Goal: Task Accomplishment & Management: Manage account settings

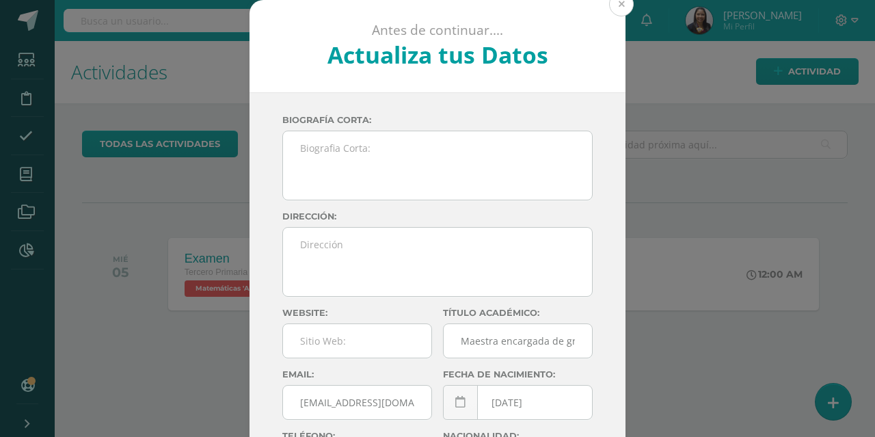
click at [620, 3] on button at bounding box center [621, 4] width 25 height 25
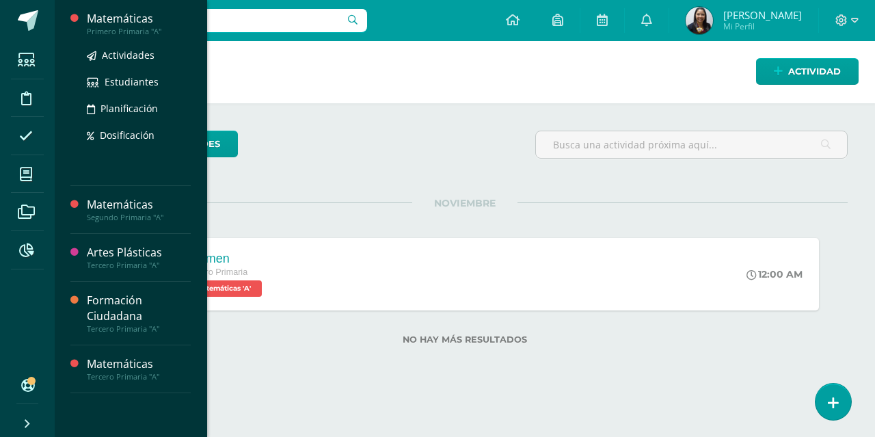
click at [121, 20] on div "Matemáticas" at bounding box center [139, 19] width 104 height 16
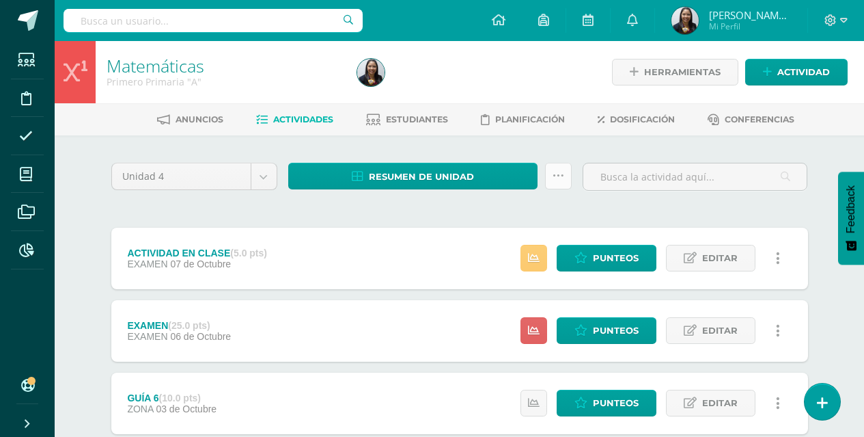
click at [555, 175] on icon at bounding box center [559, 176] width 12 height 12
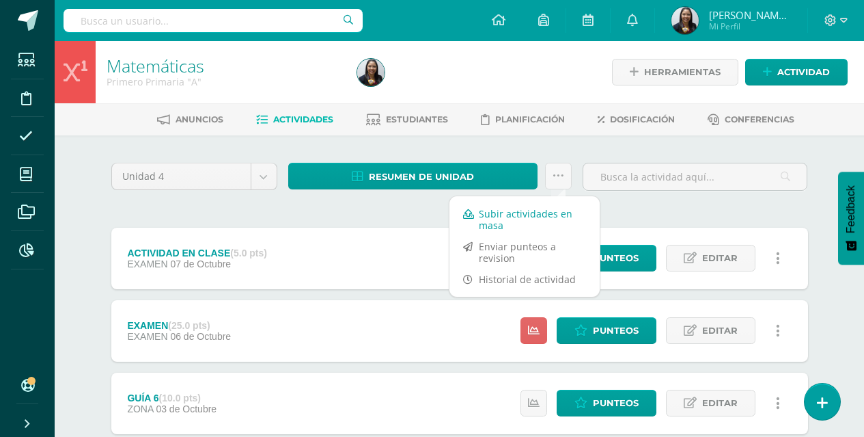
click at [525, 211] on link "Subir actividades en masa" at bounding box center [525, 219] width 150 height 33
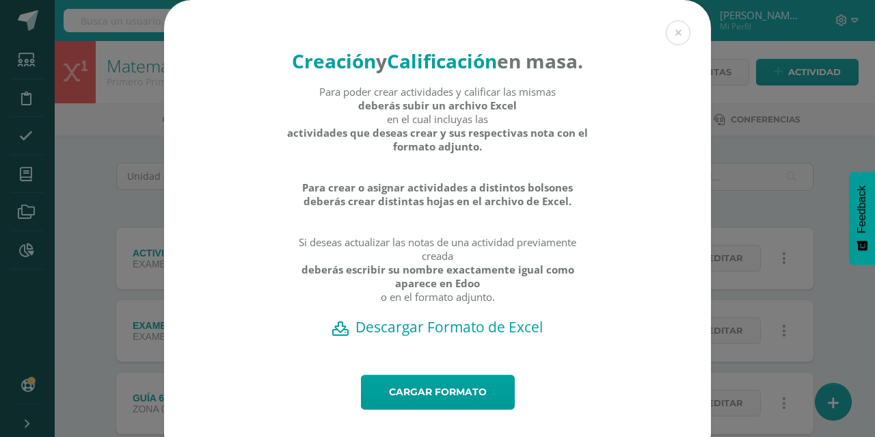
click at [420, 336] on h2 "Descargar Formato de Excel" at bounding box center [437, 326] width 499 height 19
click at [118, 225] on div "Creación y Calificación en masa. Para poder crear actividades y calificar las m…" at bounding box center [437, 230] width 864 height 461
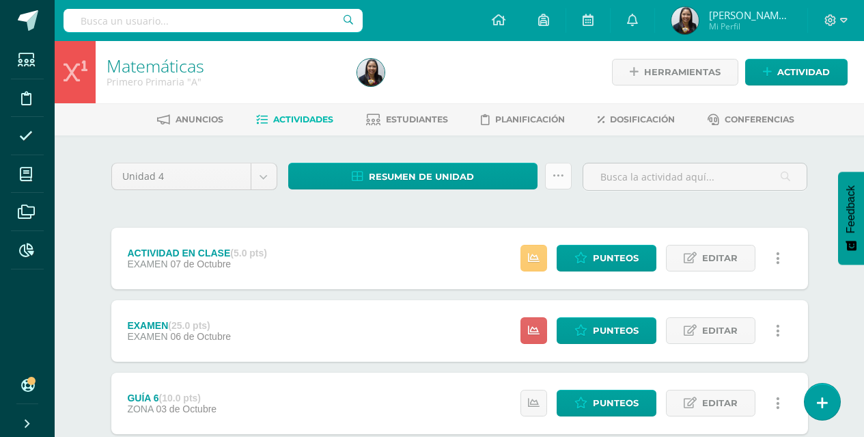
click at [564, 179] on link at bounding box center [558, 176] width 27 height 27
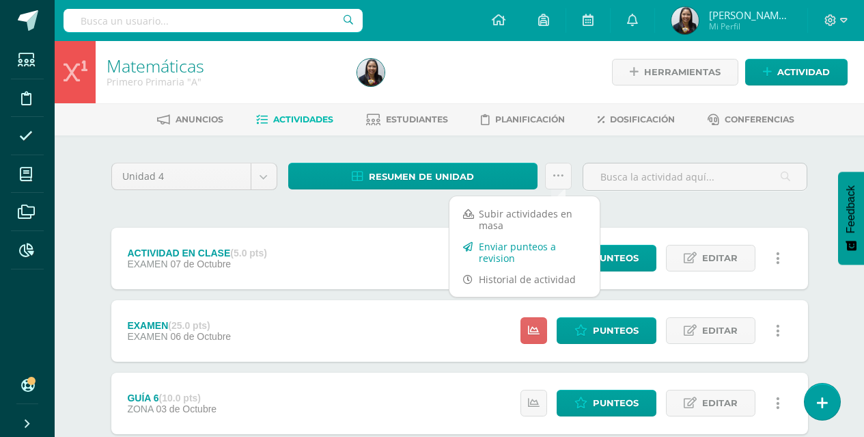
click at [532, 247] on link "Enviar punteos a revision" at bounding box center [525, 252] width 150 height 33
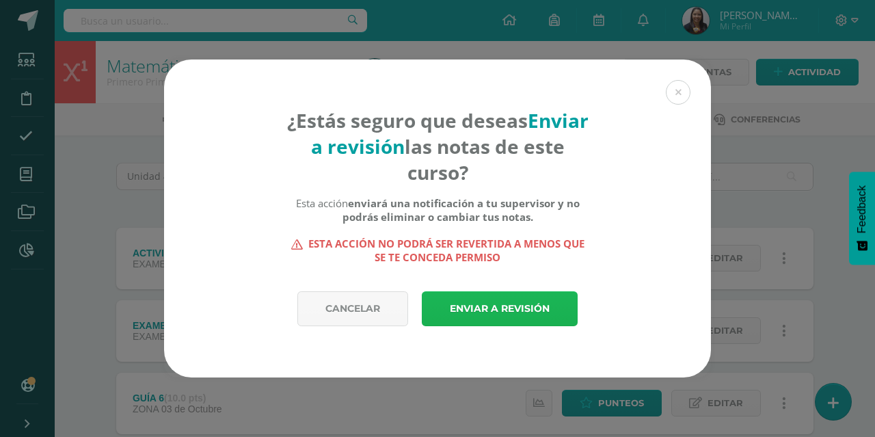
click at [527, 305] on link "Enviar a revisión" at bounding box center [500, 308] width 156 height 35
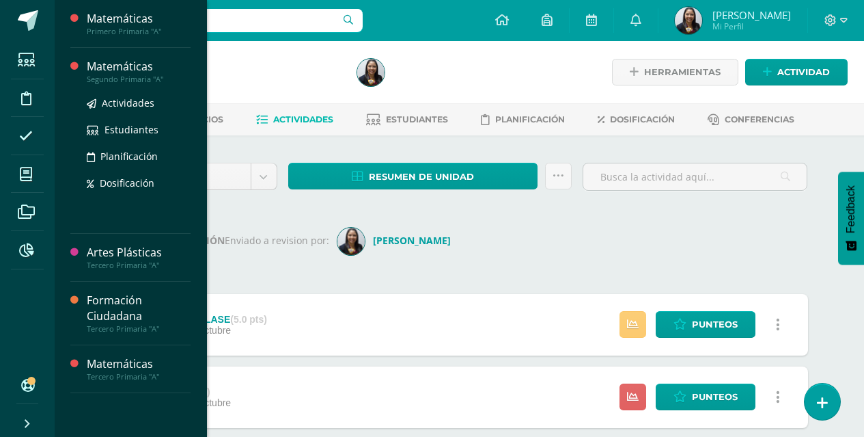
click at [125, 65] on div "Matemáticas" at bounding box center [139, 67] width 104 height 16
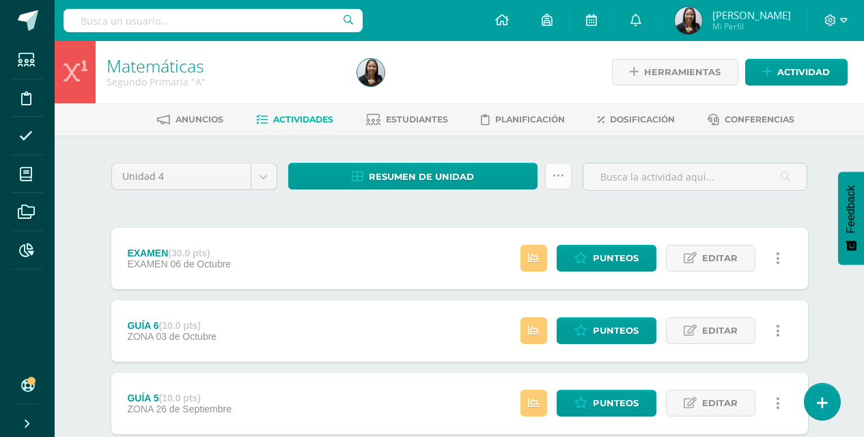
click at [558, 181] on icon at bounding box center [559, 176] width 12 height 12
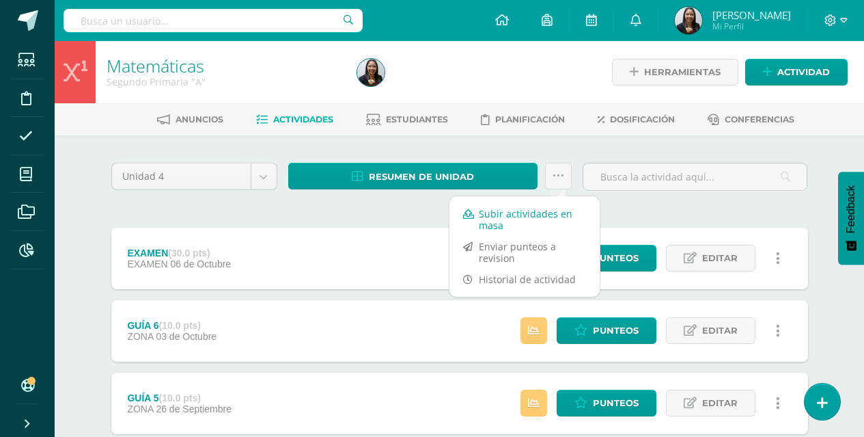
click at [521, 223] on link "Subir actividades en masa" at bounding box center [525, 219] width 150 height 33
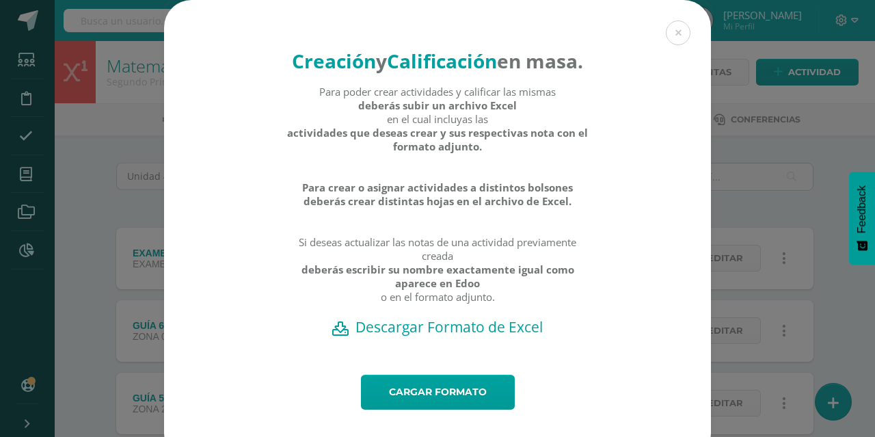
click at [469, 336] on h2 "Descargar Formato de Excel" at bounding box center [437, 326] width 499 height 19
click at [116, 137] on div "Creación y Calificación en masa. Para poder crear actividades y calificar las m…" at bounding box center [437, 230] width 864 height 461
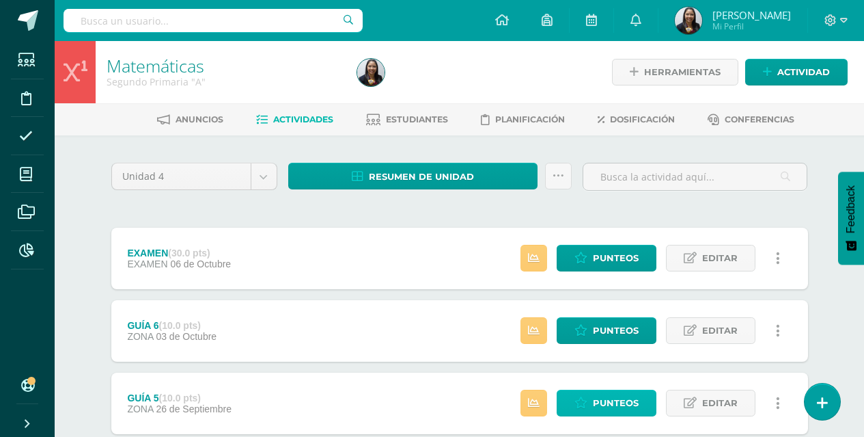
click at [612, 398] on span "Punteos" at bounding box center [616, 402] width 46 height 25
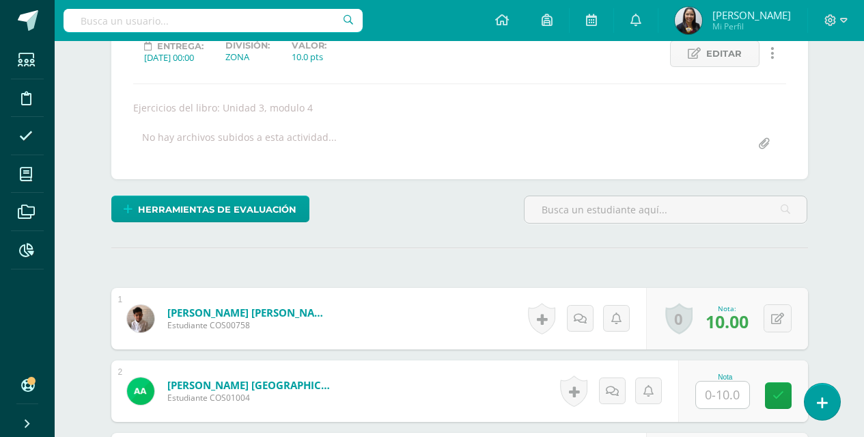
scroll to position [201, 0]
click at [717, 391] on input "text" at bounding box center [722, 394] width 53 height 27
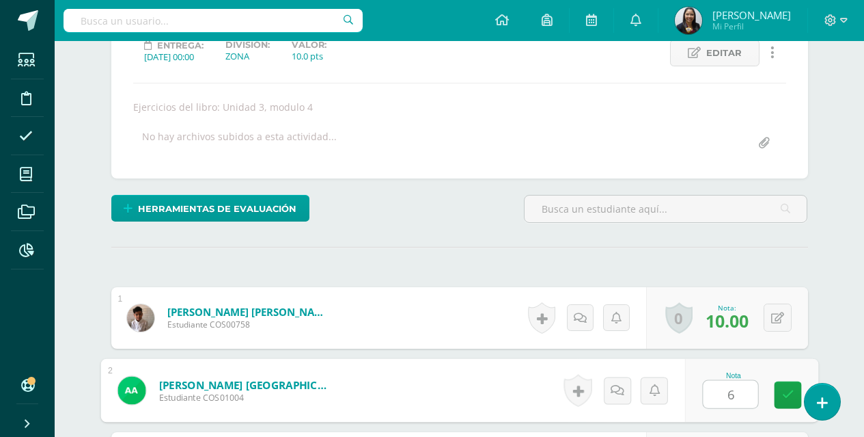
scroll to position [202, 0]
type input "6"
click at [773, 394] on div "Nota 6" at bounding box center [751, 390] width 133 height 64
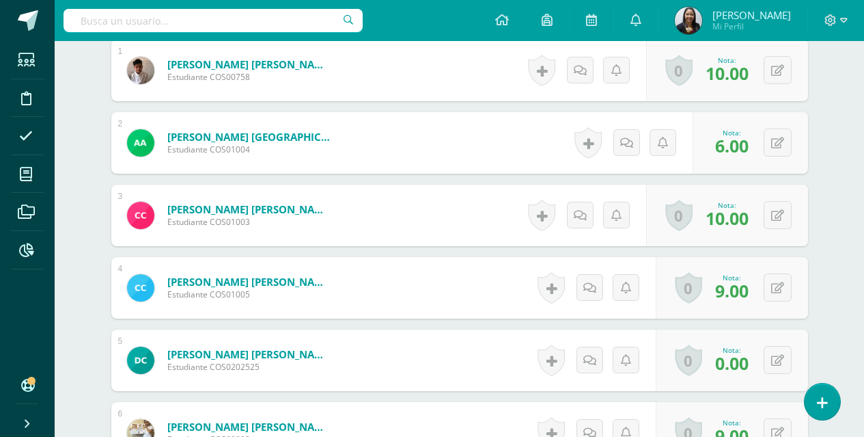
scroll to position [0, 0]
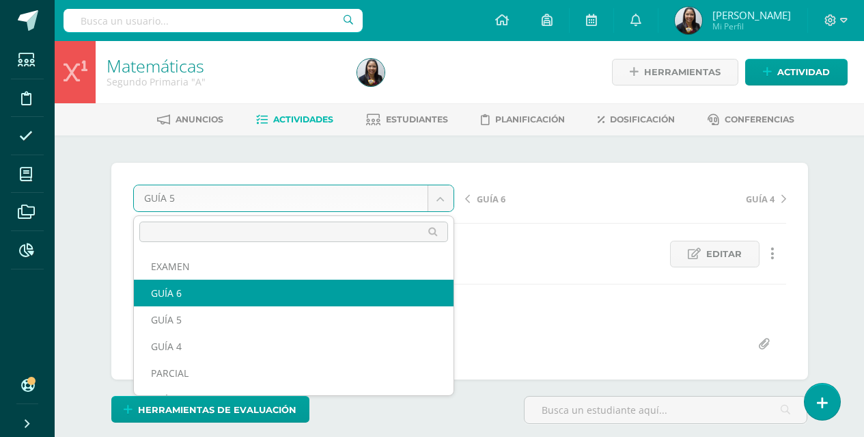
select select "/dashboard/teacher/grade-activity/124872/"
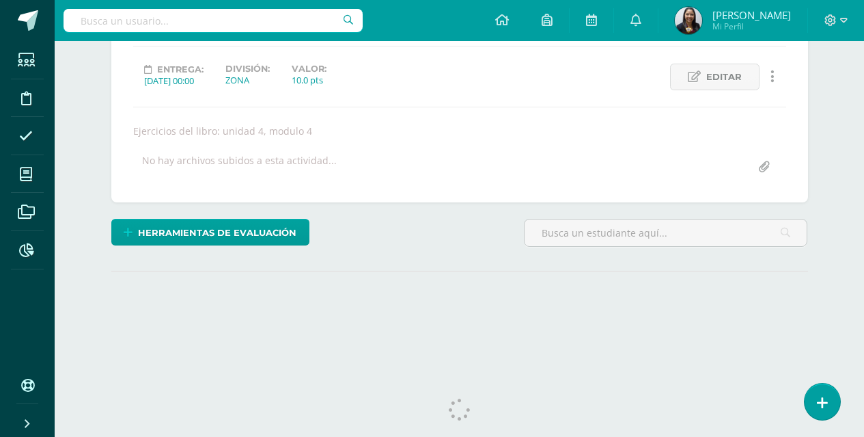
scroll to position [199, 0]
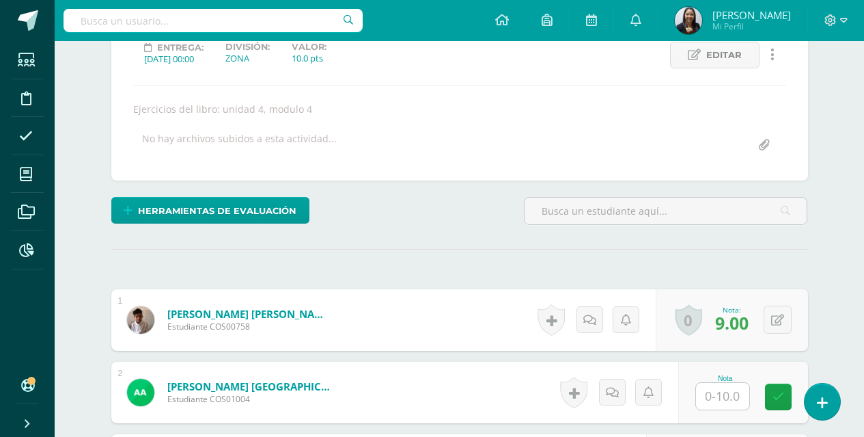
click at [739, 395] on input "text" at bounding box center [722, 396] width 53 height 27
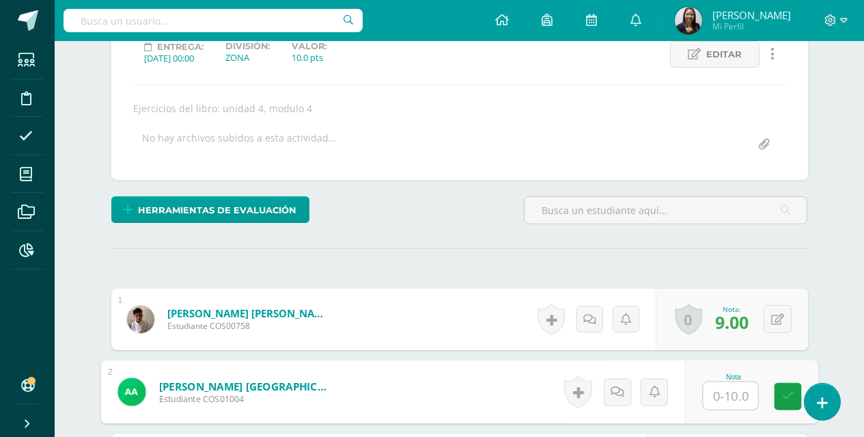
type input "6"
click at [790, 394] on icon at bounding box center [788, 396] width 12 height 12
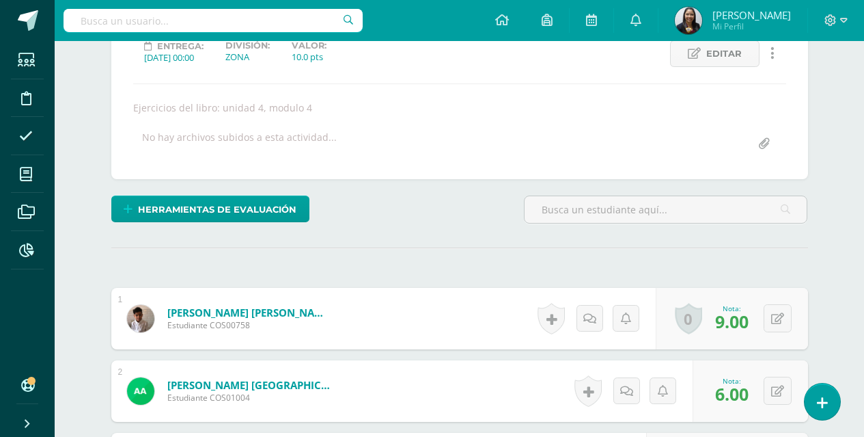
scroll to position [201, 0]
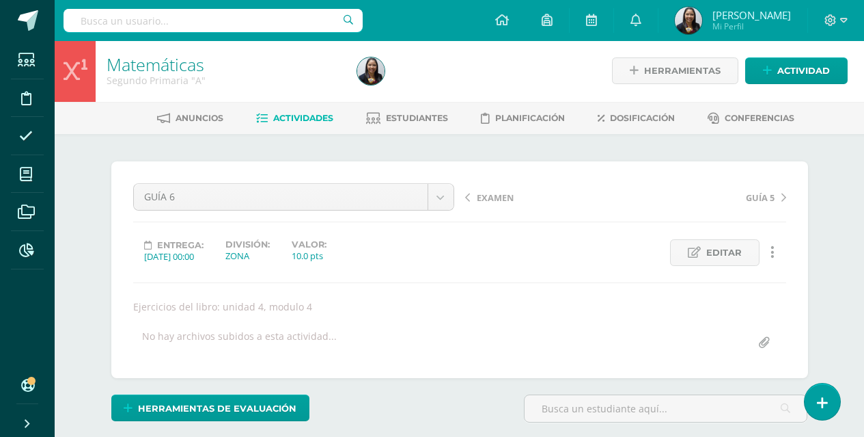
scroll to position [2, 0]
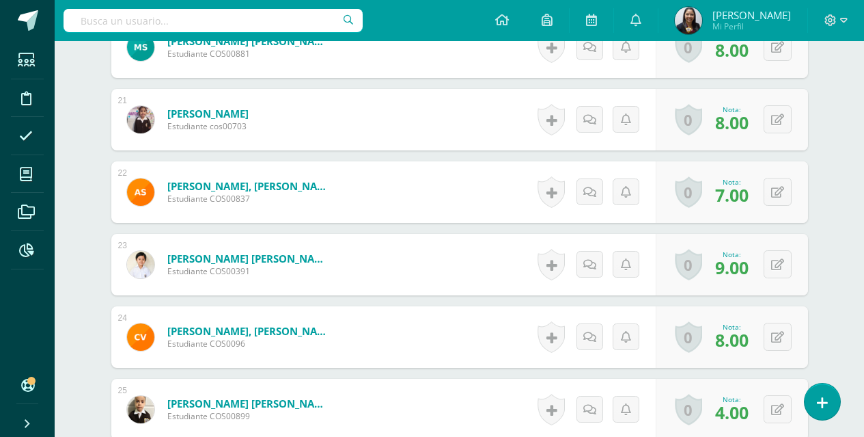
scroll to position [2007, 0]
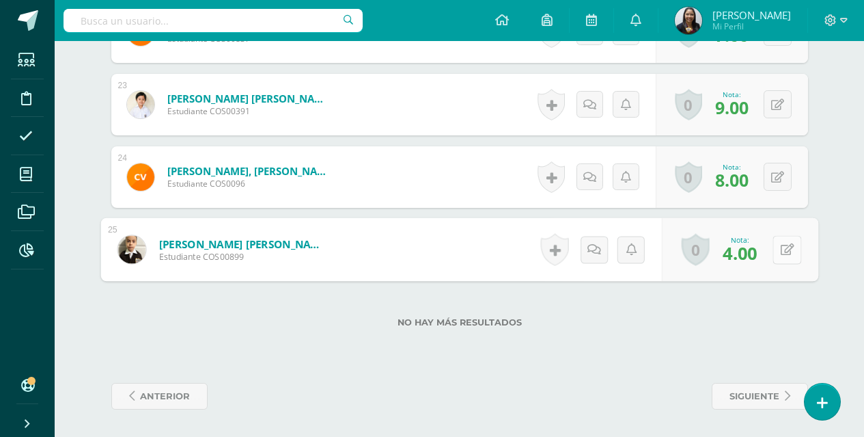
click at [783, 253] on icon at bounding box center [787, 249] width 14 height 12
type input "6"
click at [757, 254] on link at bounding box center [750, 254] width 27 height 27
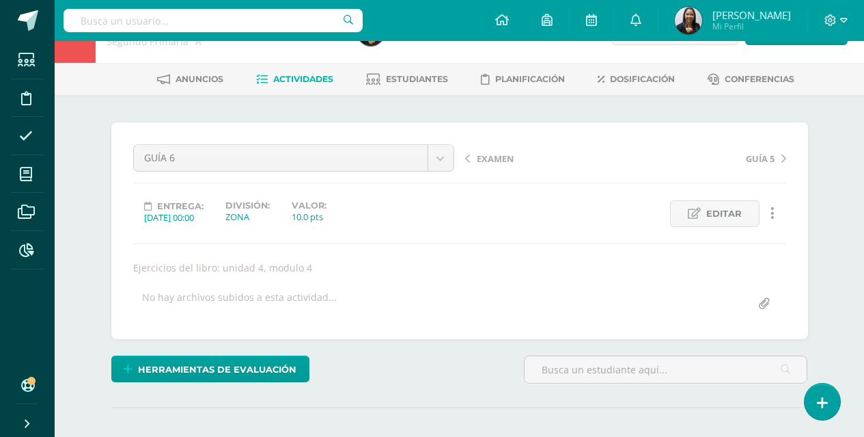
scroll to position [25, 0]
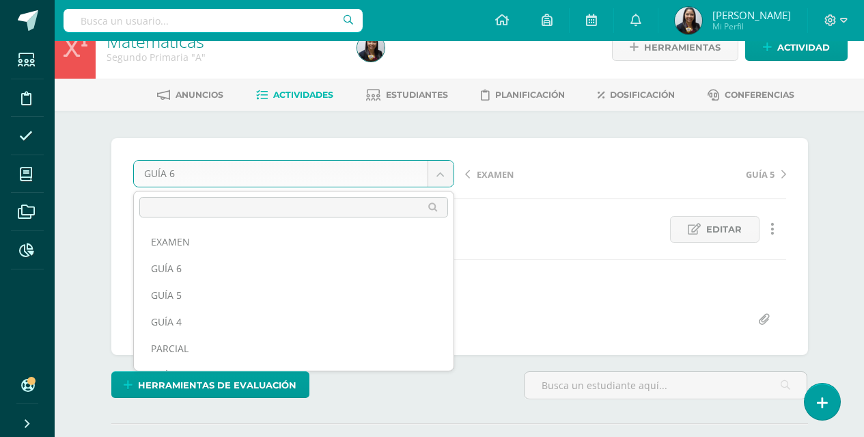
scroll to position [77, 0]
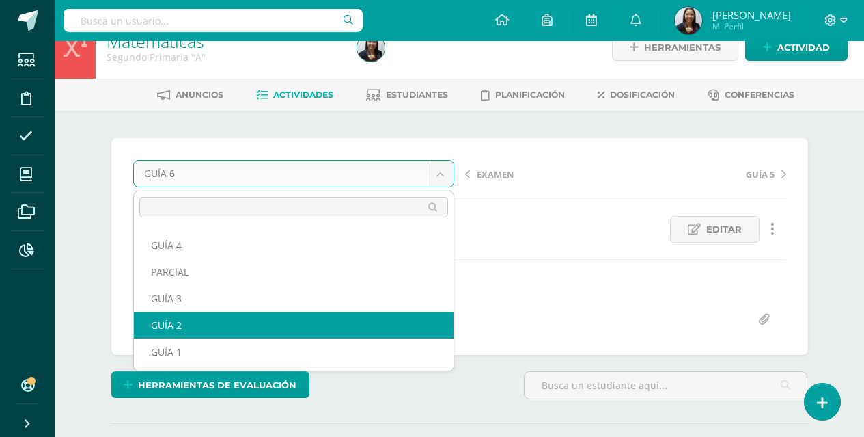
select select "/dashboard/teacher/grade-activity/123691/"
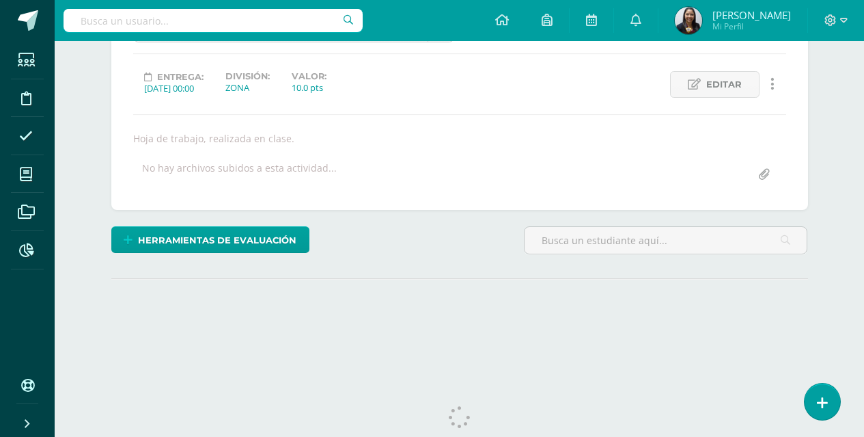
scroll to position [200, 0]
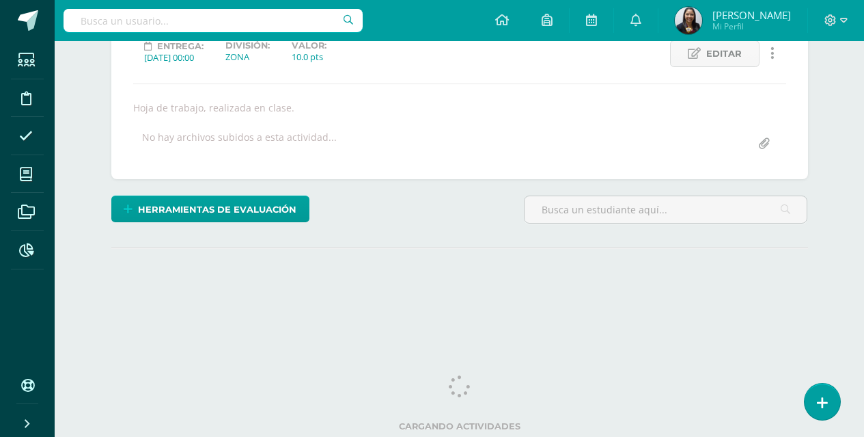
click at [864, 354] on html "Estudiantes Disciplina Asistencia Mis cursos Archivos Reportes Soporte Ayuda Re…" at bounding box center [432, 77] width 864 height 554
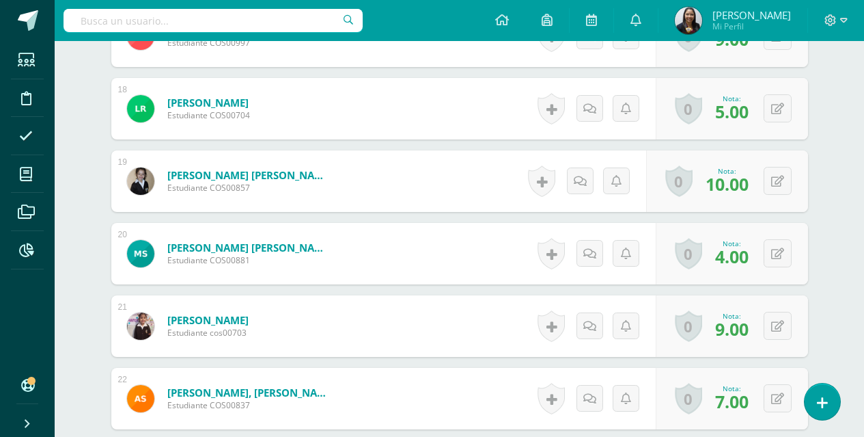
scroll to position [2007, 0]
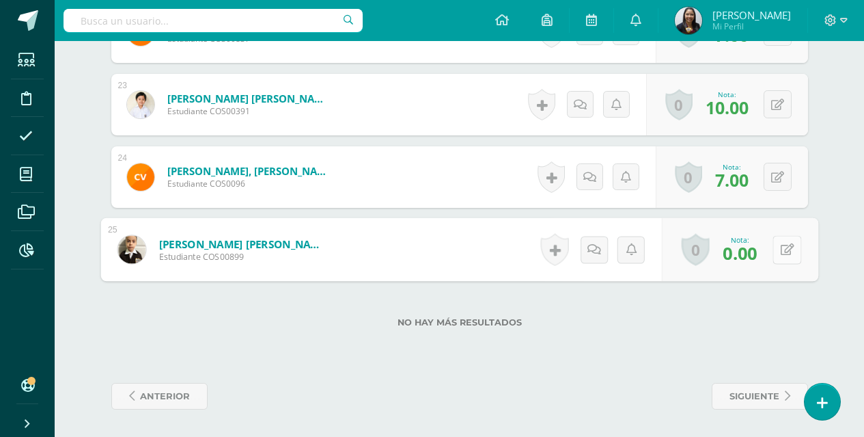
click at [778, 252] on button at bounding box center [787, 249] width 29 height 29
type input "8"
click at [745, 255] on icon at bounding box center [751, 254] width 12 height 12
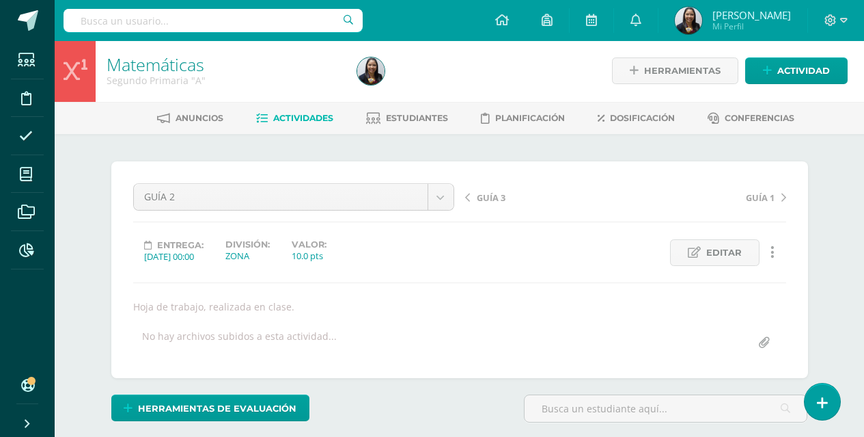
scroll to position [2, 0]
click at [316, 115] on span "Actividades" at bounding box center [303, 117] width 60 height 10
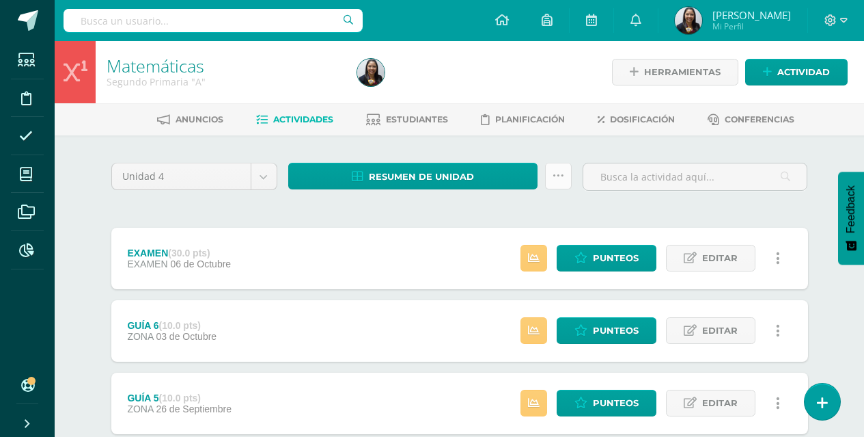
click at [561, 171] on icon at bounding box center [559, 176] width 12 height 12
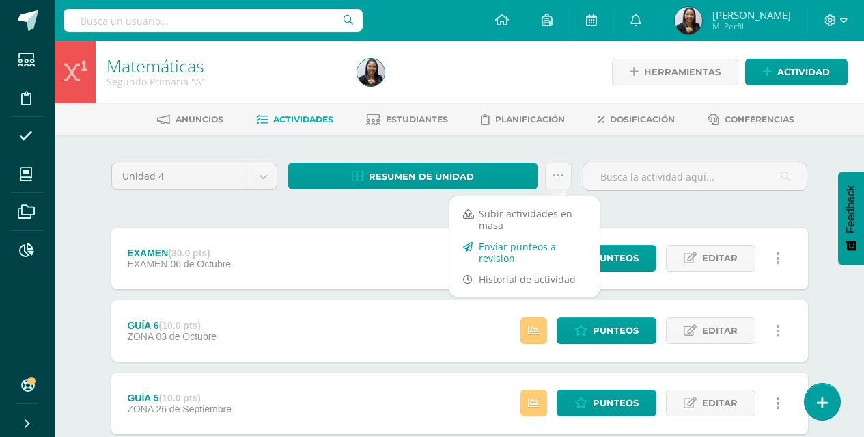
click at [518, 255] on link "Enviar punteos a revision" at bounding box center [525, 252] width 150 height 33
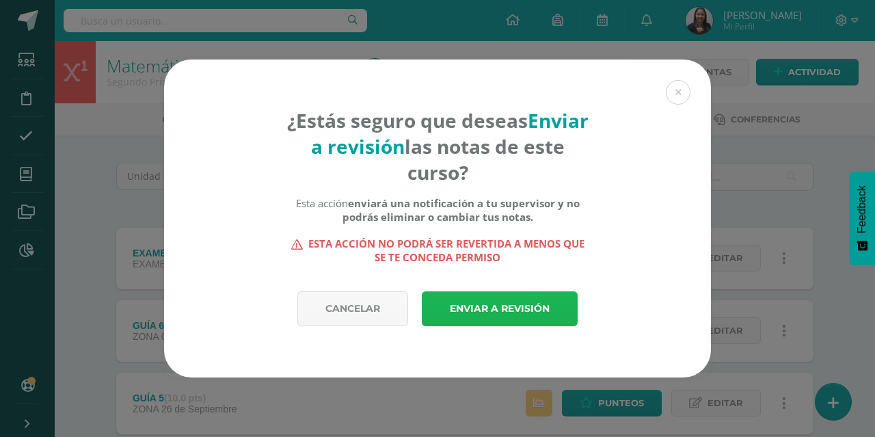
click at [504, 314] on link "Enviar a revisión" at bounding box center [500, 308] width 156 height 35
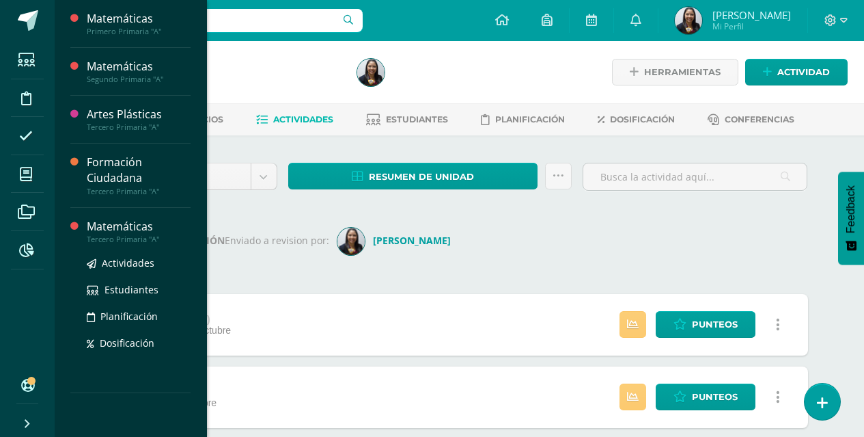
click at [146, 234] on div "Tercero Primaria "A"" at bounding box center [139, 239] width 104 height 10
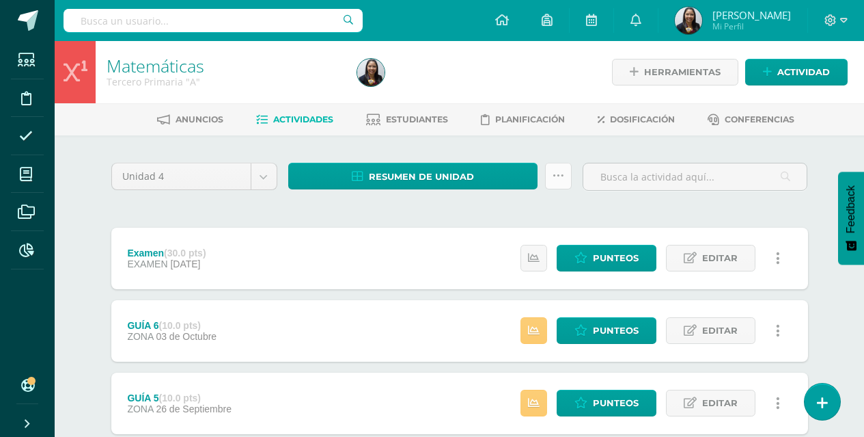
click at [559, 182] on link at bounding box center [558, 176] width 27 height 27
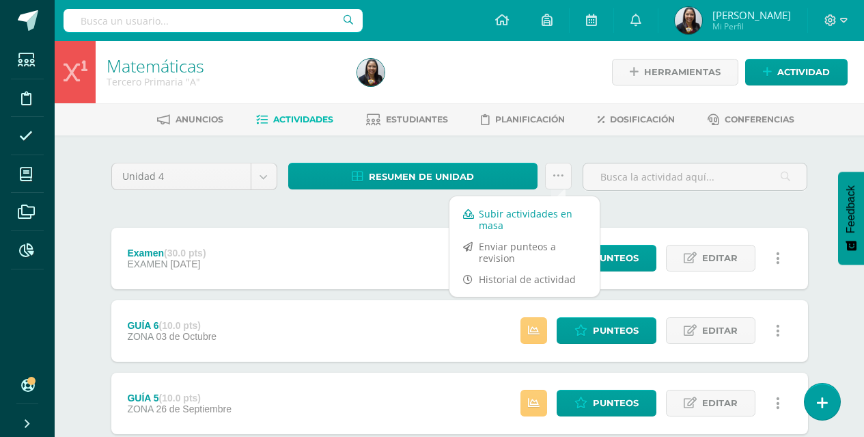
click at [516, 219] on link "Subir actividades en masa" at bounding box center [525, 219] width 150 height 33
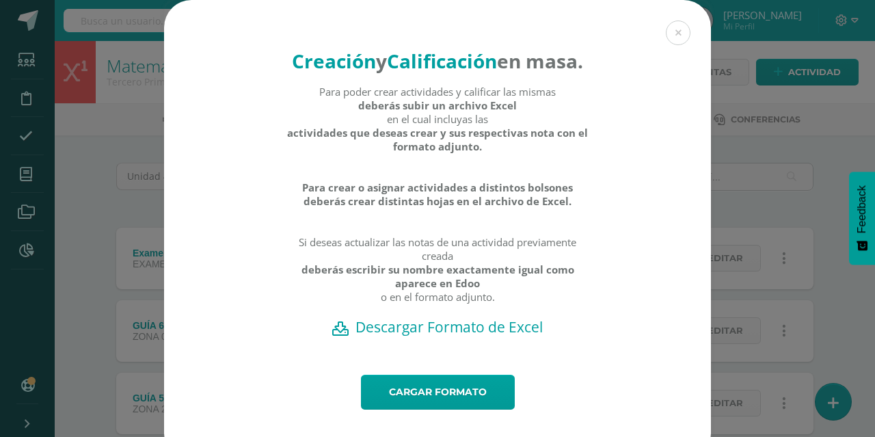
click at [445, 336] on h2 "Descargar Formato de Excel" at bounding box center [437, 326] width 499 height 19
click at [61, 214] on div "Creación y Calificación en masa. Para poder crear actividades y calificar las m…" at bounding box center [437, 230] width 864 height 461
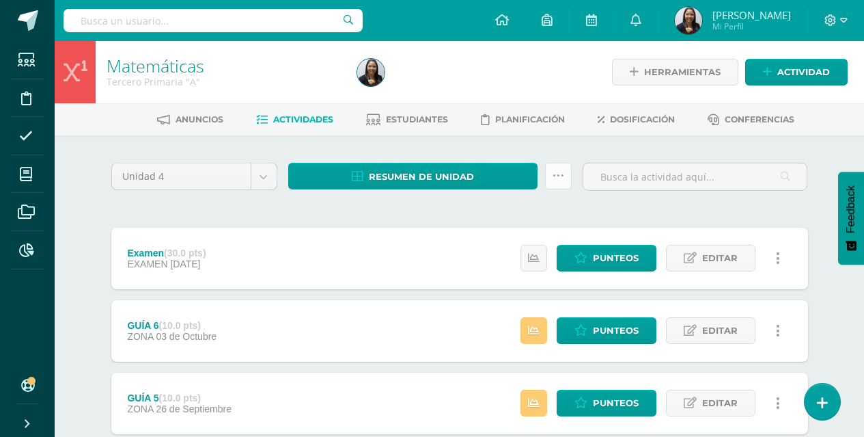
click at [566, 177] on link at bounding box center [558, 176] width 27 height 27
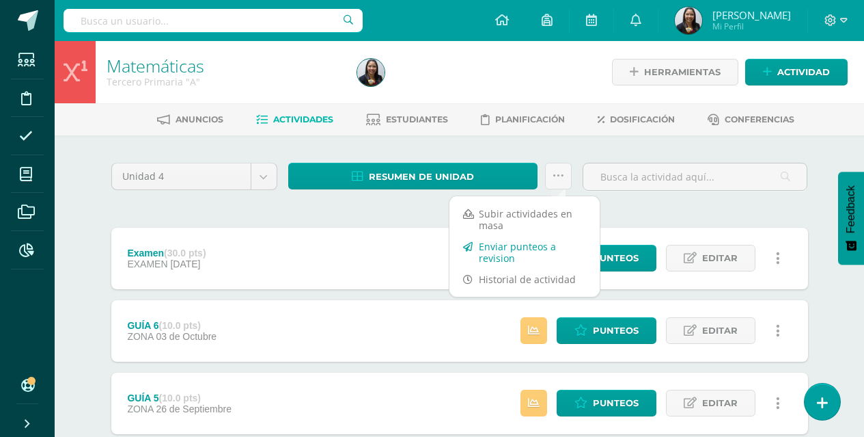
click at [527, 254] on link "Enviar punteos a revision" at bounding box center [525, 252] width 150 height 33
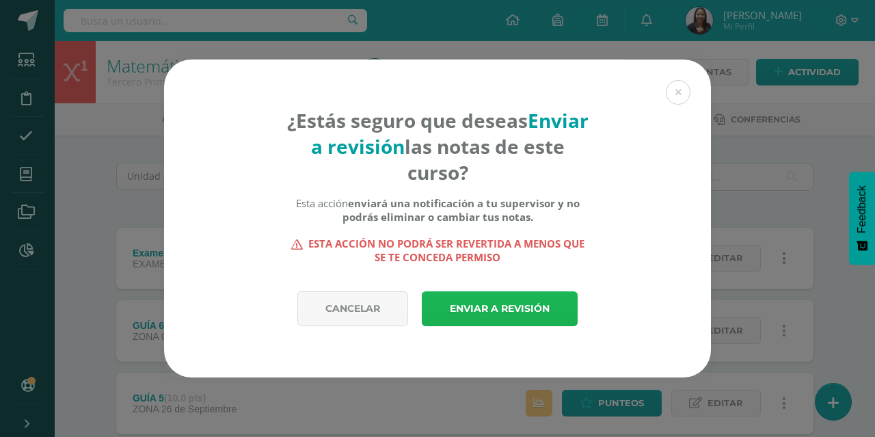
click at [522, 292] on link "Enviar a revisión" at bounding box center [500, 308] width 156 height 35
click at [514, 307] on link "Enviar a revisión" at bounding box center [500, 308] width 156 height 35
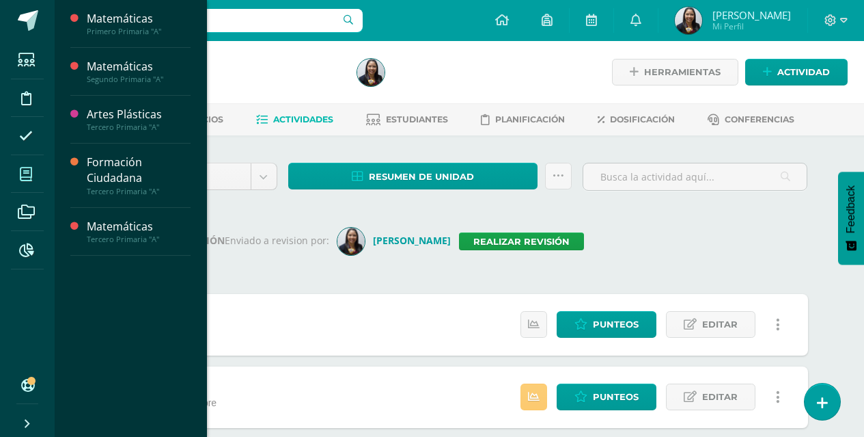
click at [28, 164] on span at bounding box center [26, 174] width 31 height 31
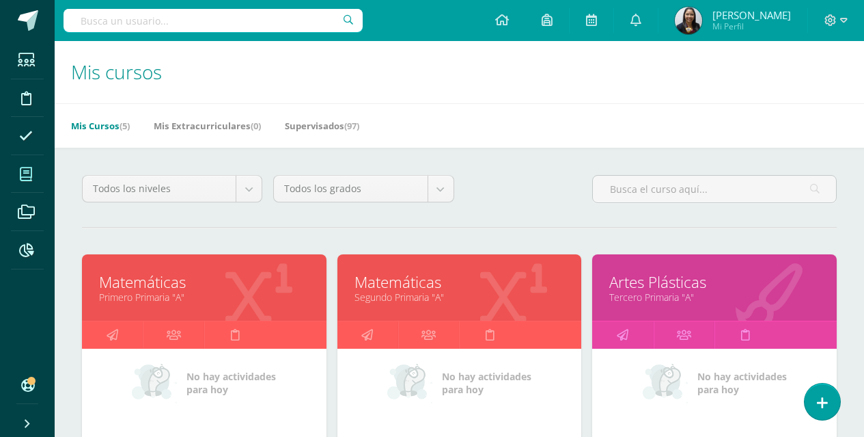
click at [33, 172] on span at bounding box center [26, 174] width 31 height 31
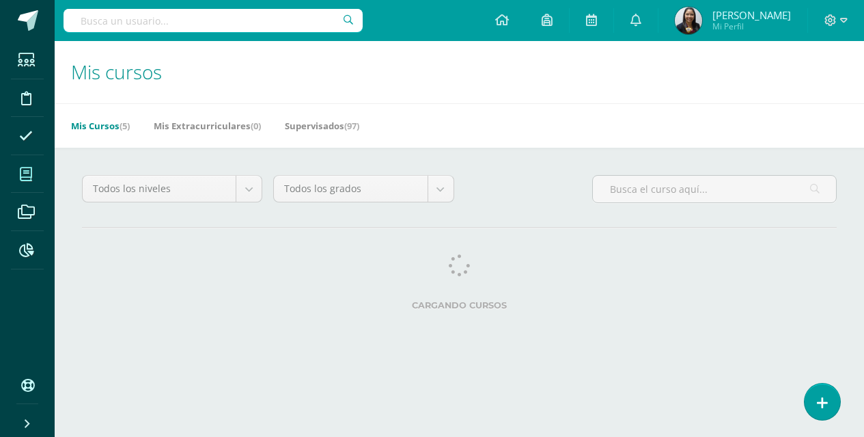
click at [28, 172] on icon at bounding box center [26, 174] width 12 height 14
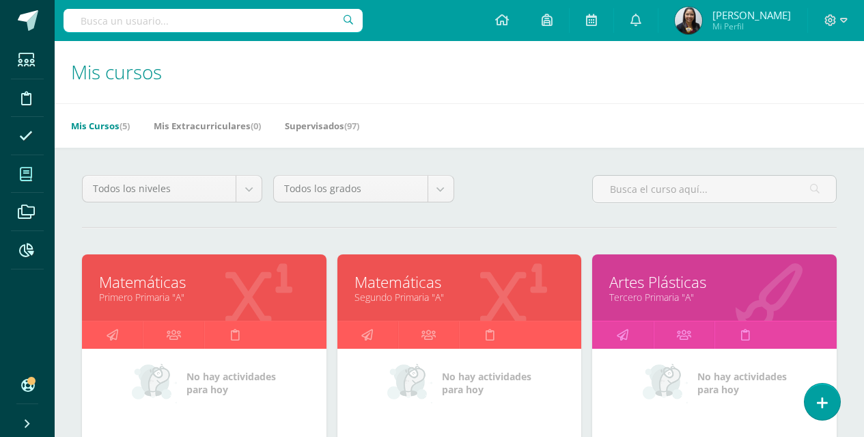
click at [31, 176] on icon at bounding box center [26, 174] width 12 height 14
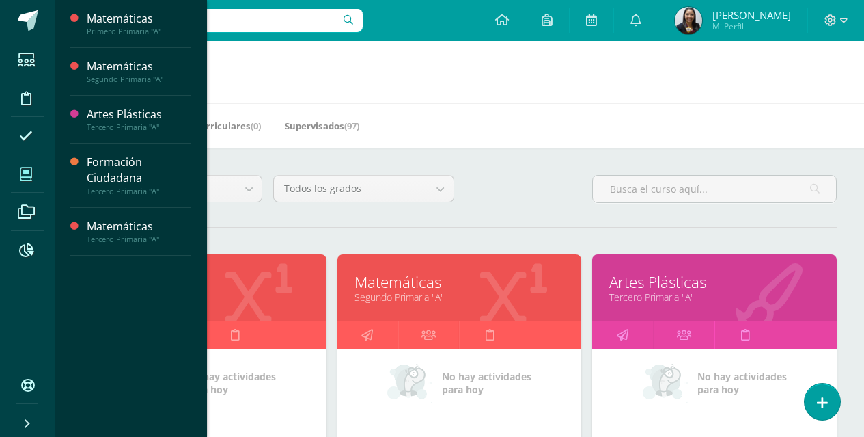
click at [646, 297] on link "Tercero Primaria "A"" at bounding box center [714, 296] width 210 height 13
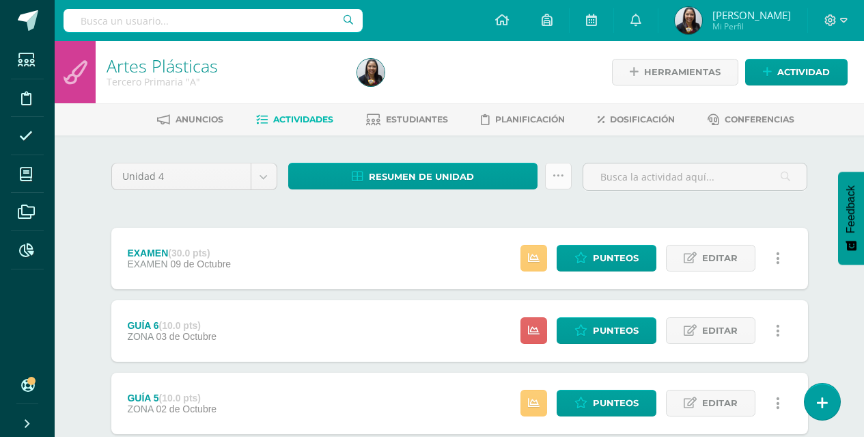
click at [556, 178] on icon at bounding box center [559, 176] width 12 height 12
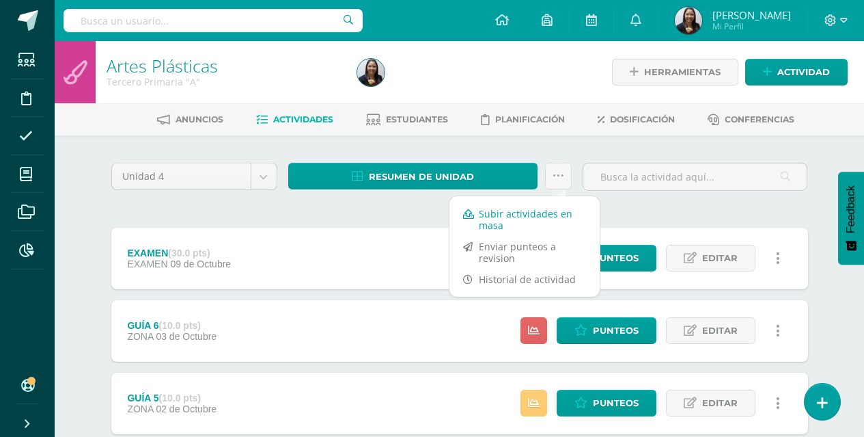
click at [532, 221] on link "Subir actividades en masa" at bounding box center [525, 219] width 150 height 33
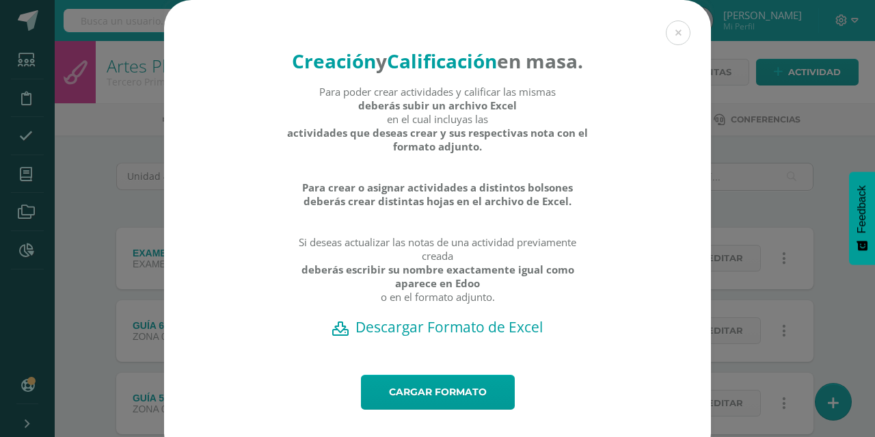
click at [450, 336] on h2 "Descargar Formato de Excel" at bounding box center [437, 326] width 499 height 19
click at [74, 307] on div "Creación y Calificación en masa. Para poder crear actividades y calificar las m…" at bounding box center [437, 230] width 864 height 461
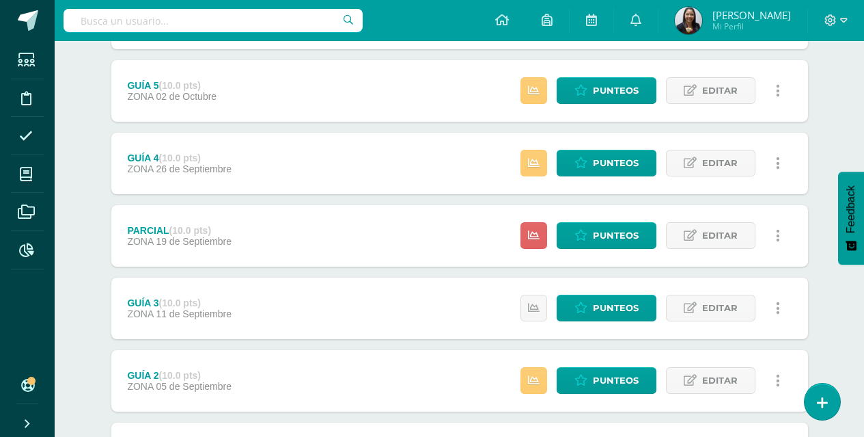
scroll to position [318, 0]
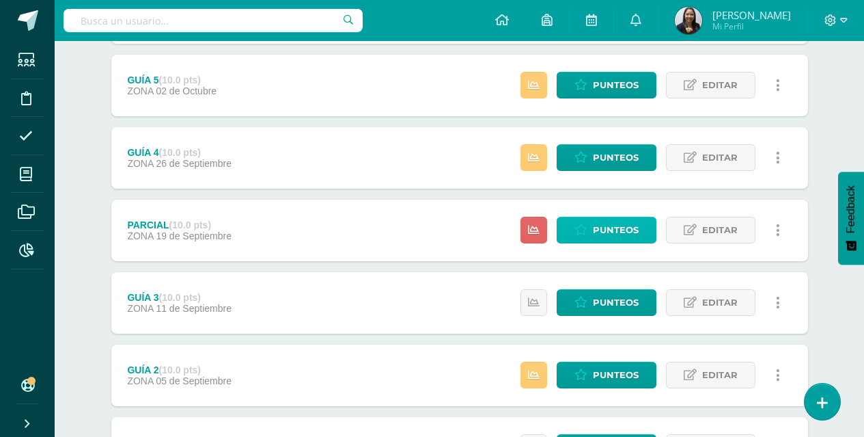
click at [620, 224] on span "Punteos" at bounding box center [616, 229] width 46 height 25
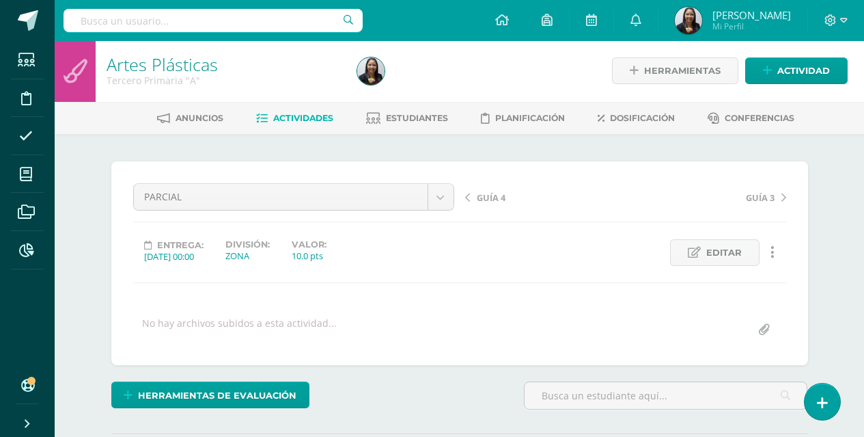
scroll to position [180, 0]
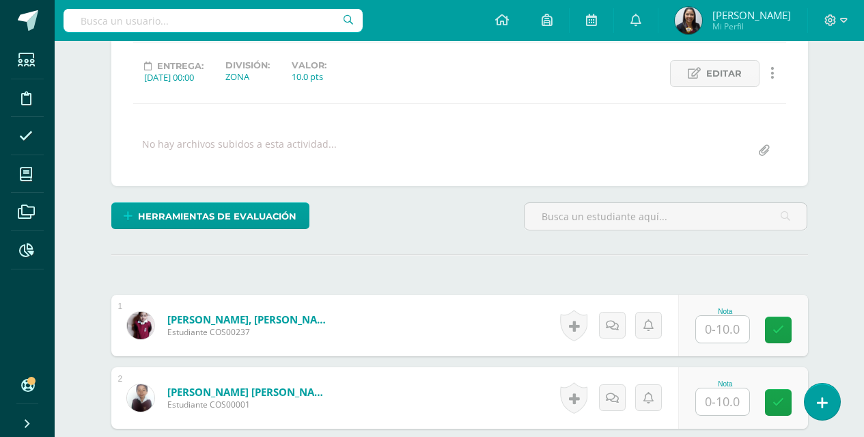
click at [726, 327] on input "text" at bounding box center [722, 329] width 53 height 27
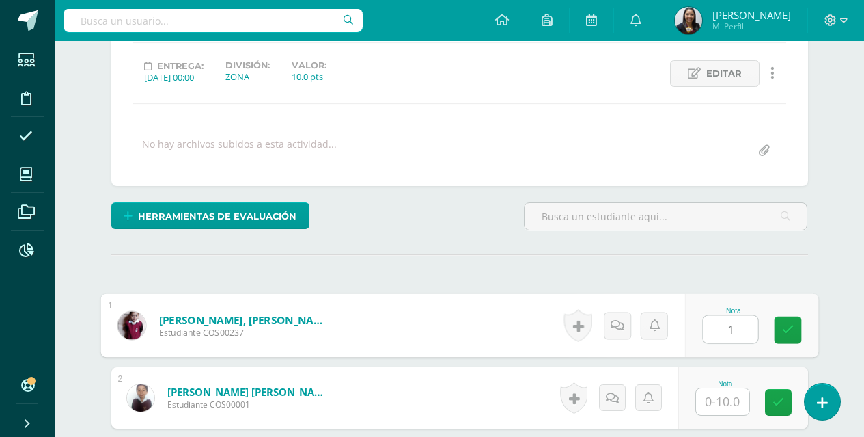
type input "10"
click at [776, 326] on link at bounding box center [787, 329] width 27 height 27
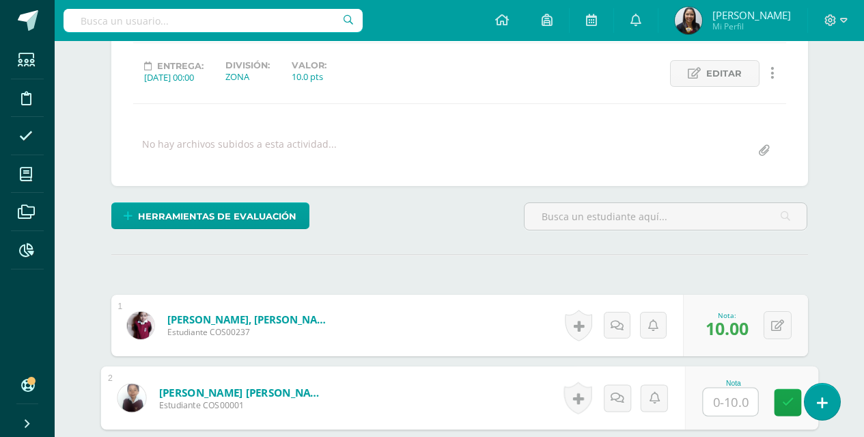
click at [741, 394] on input "text" at bounding box center [730, 401] width 55 height 27
type input "10"
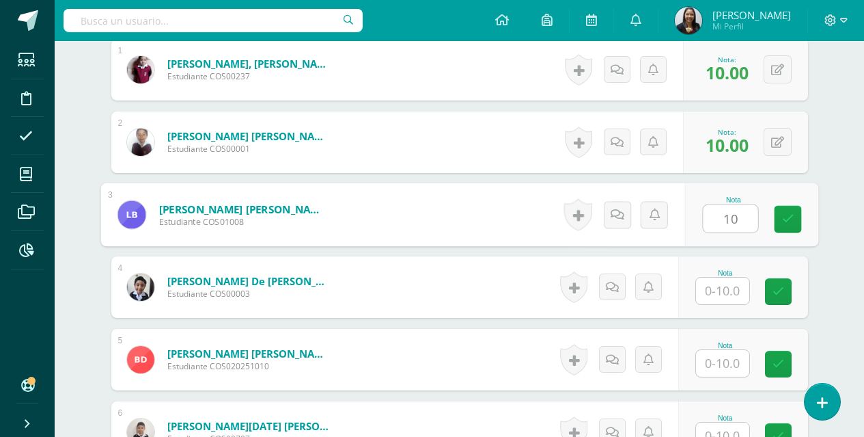
type input "10"
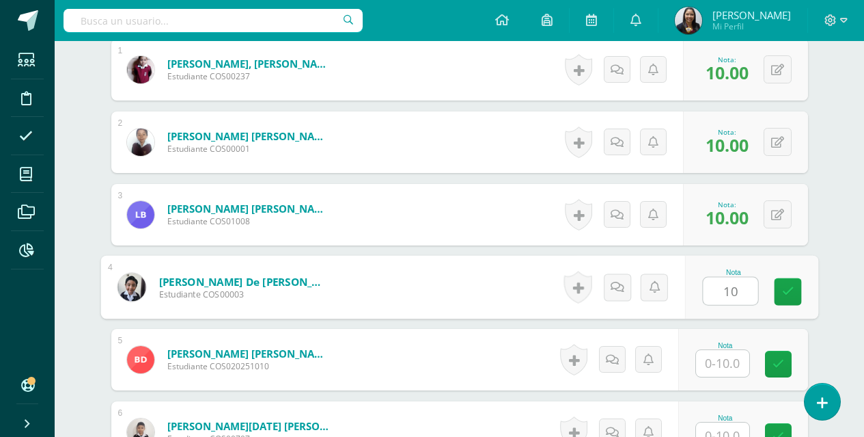
type input "10"
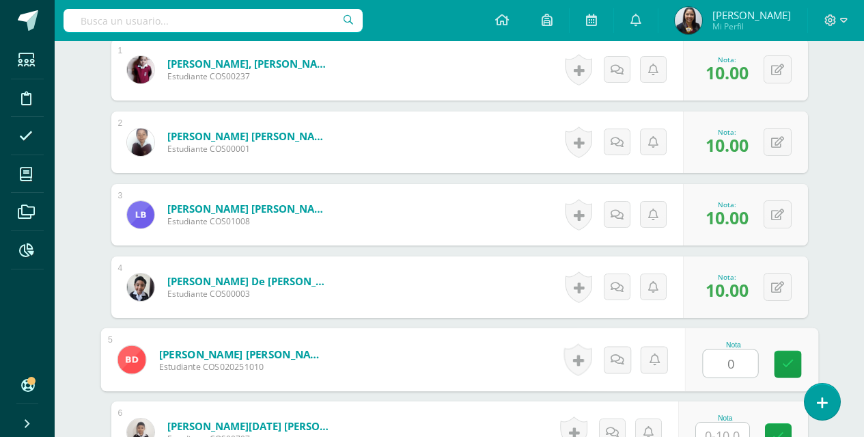
type input "0"
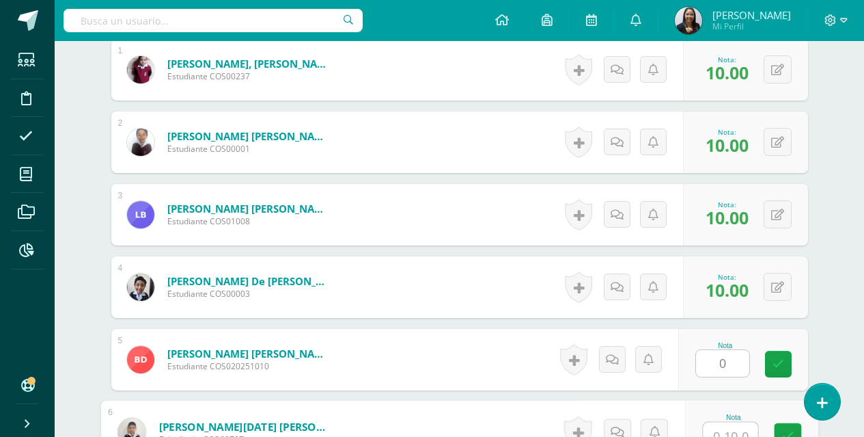
scroll to position [448, 0]
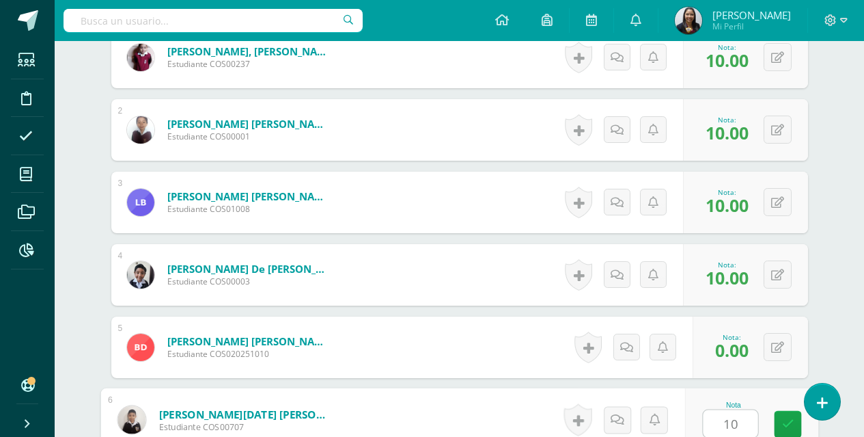
type input "10"
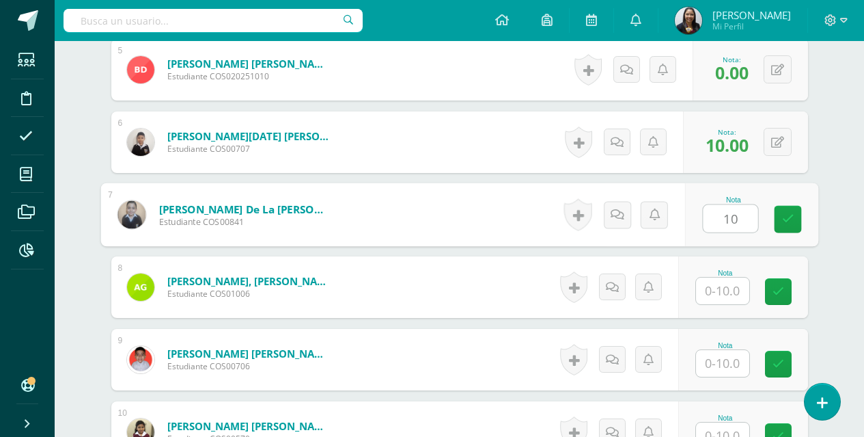
type input "10"
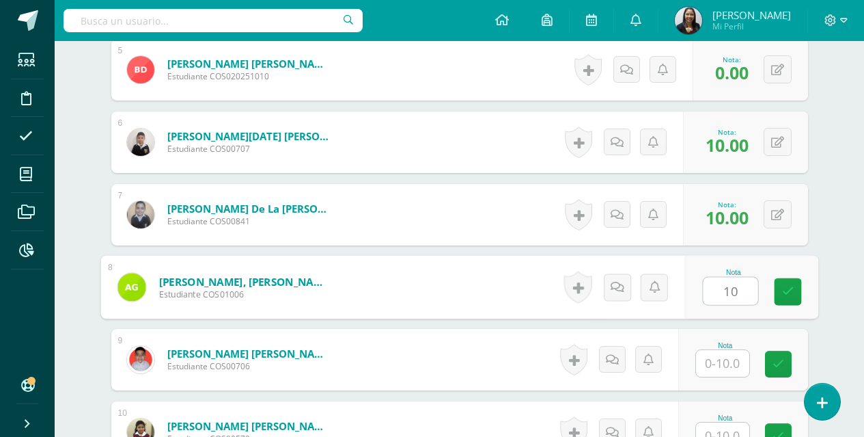
type input "10"
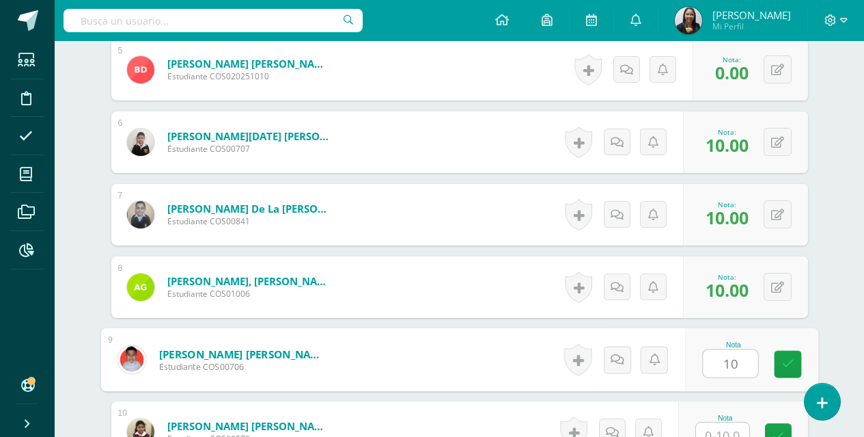
type input "10"
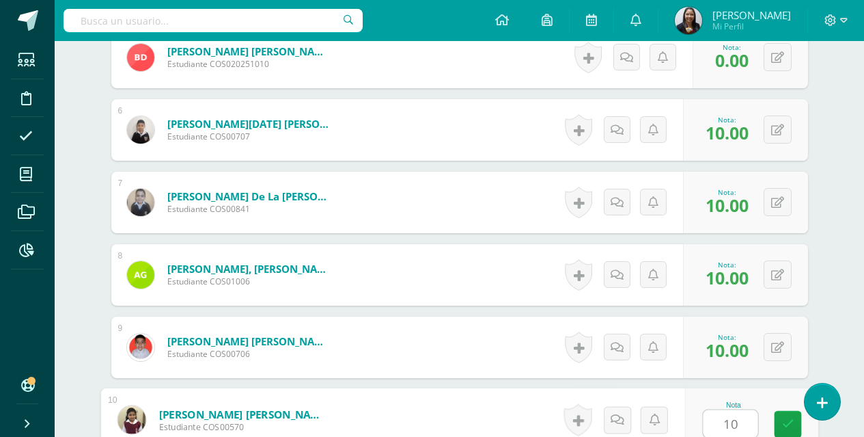
type input "10"
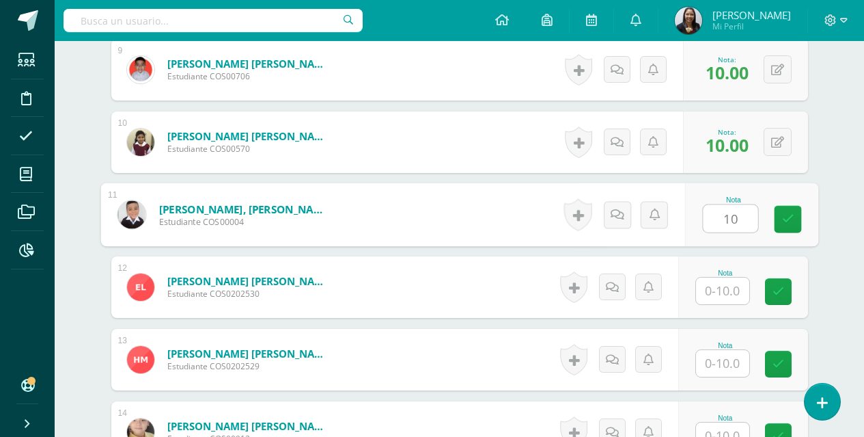
type input "10"
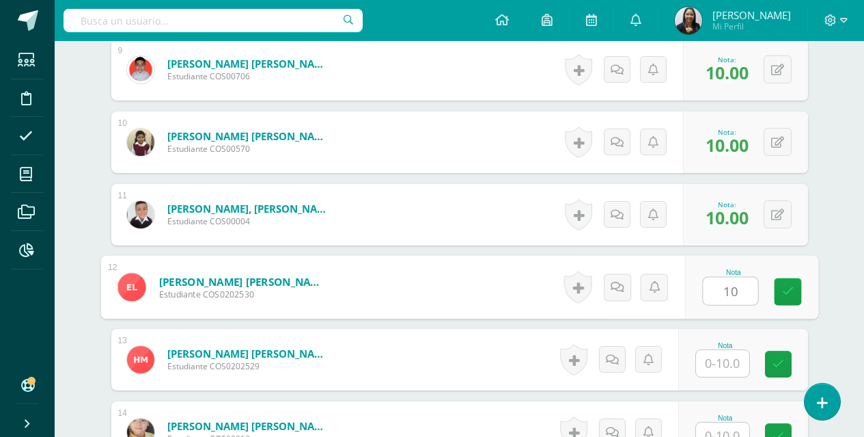
type input "10"
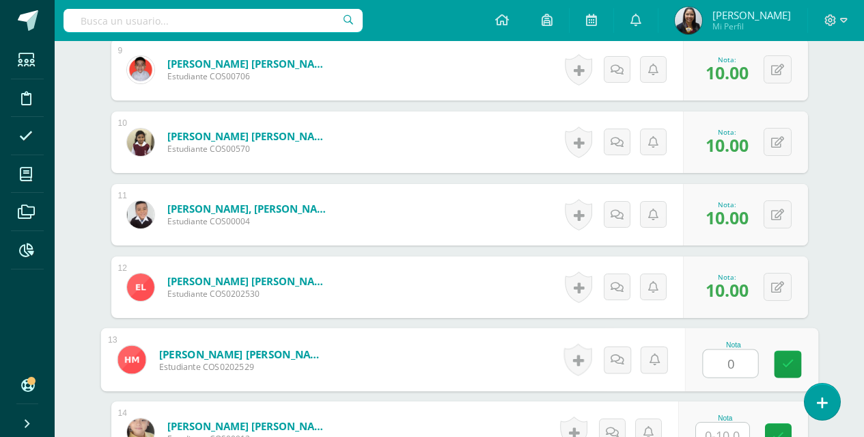
type input "0"
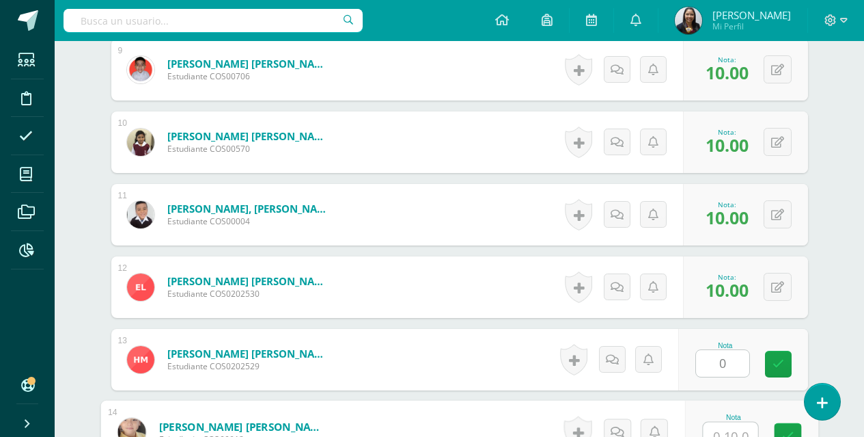
scroll to position [1028, 0]
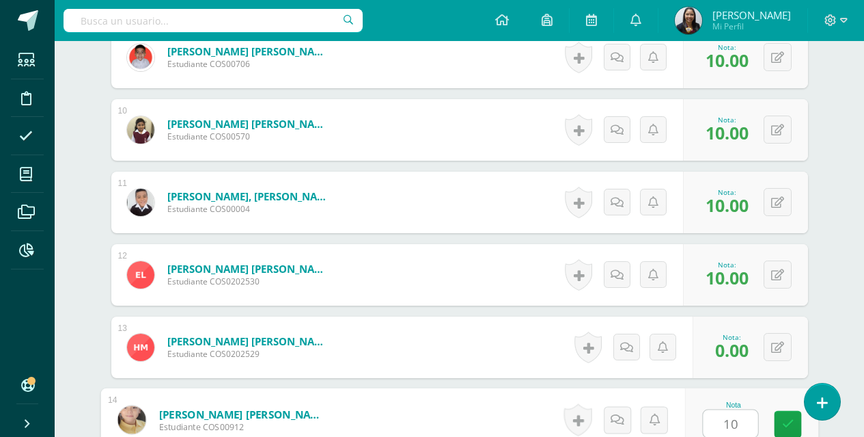
type input "10"
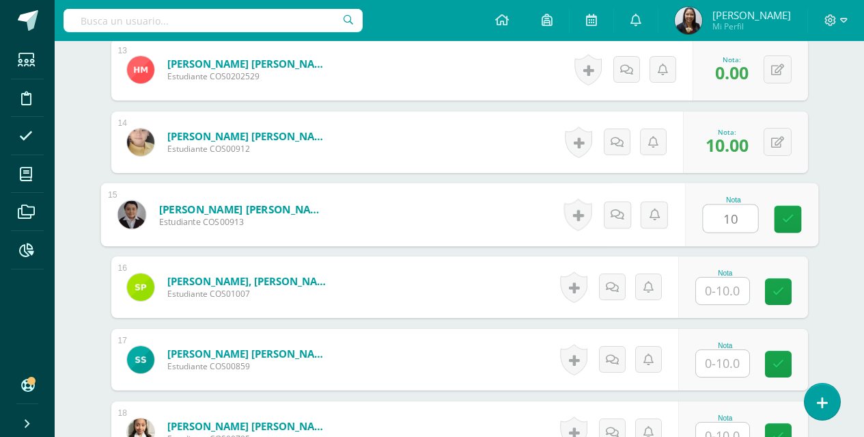
type input "10"
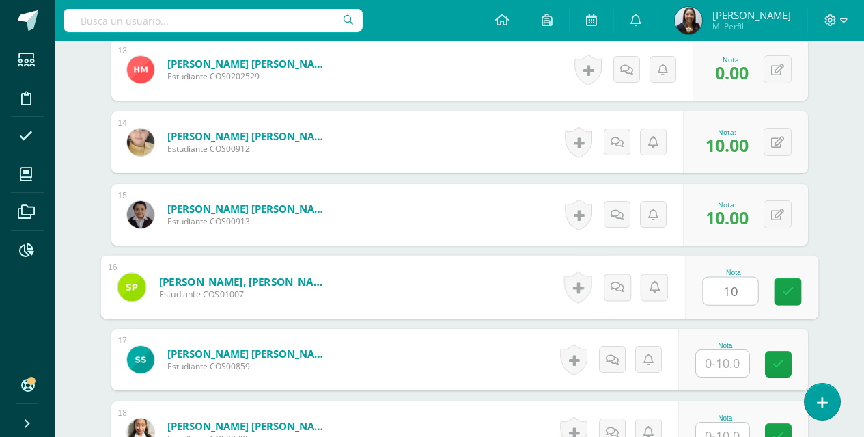
type input "10"
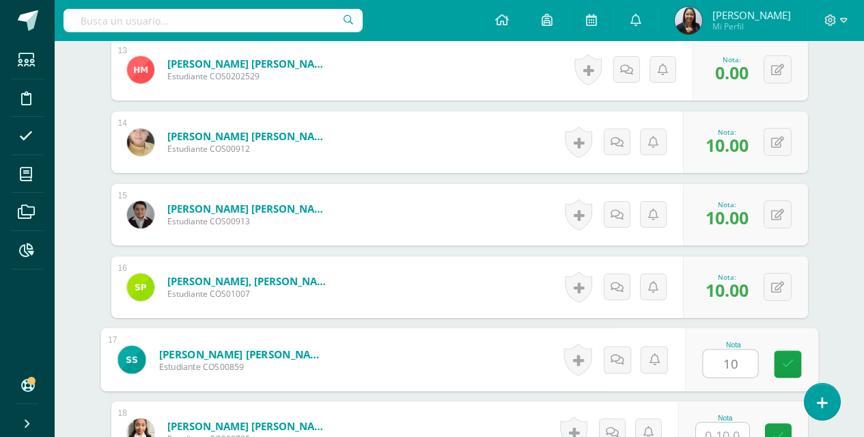
type input "10"
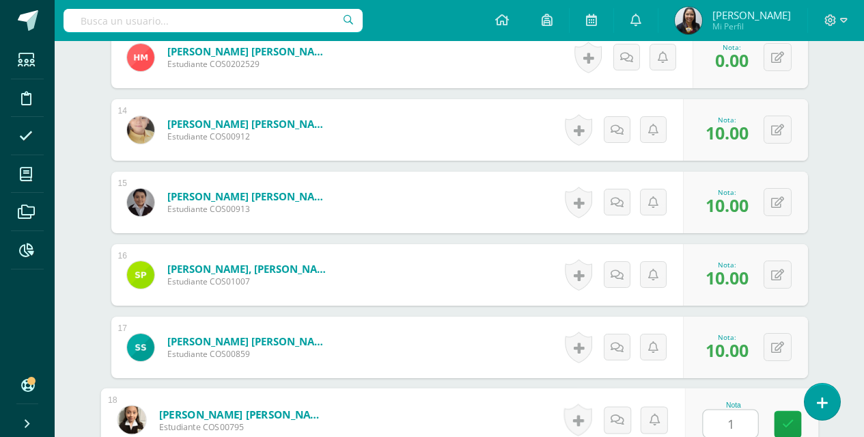
type input "10"
click at [780, 416] on link at bounding box center [787, 424] width 27 height 27
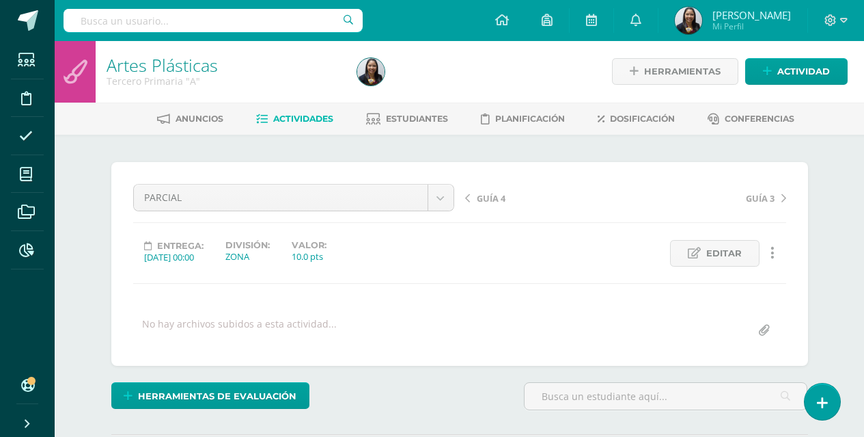
scroll to position [1, 0]
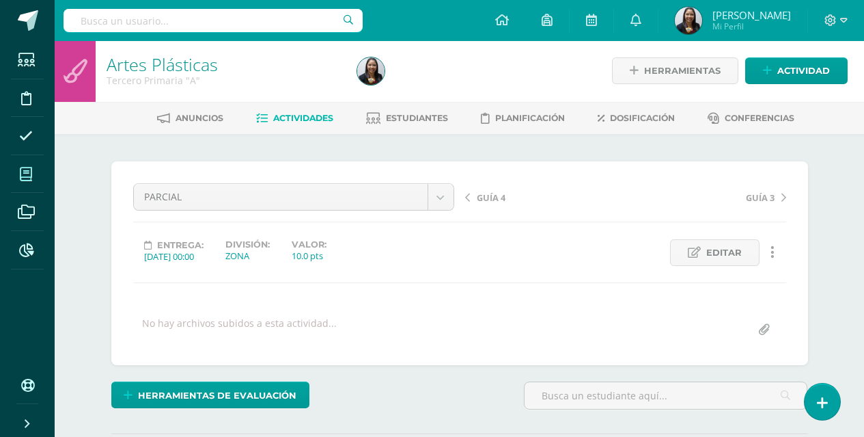
scroll to position [1, 0]
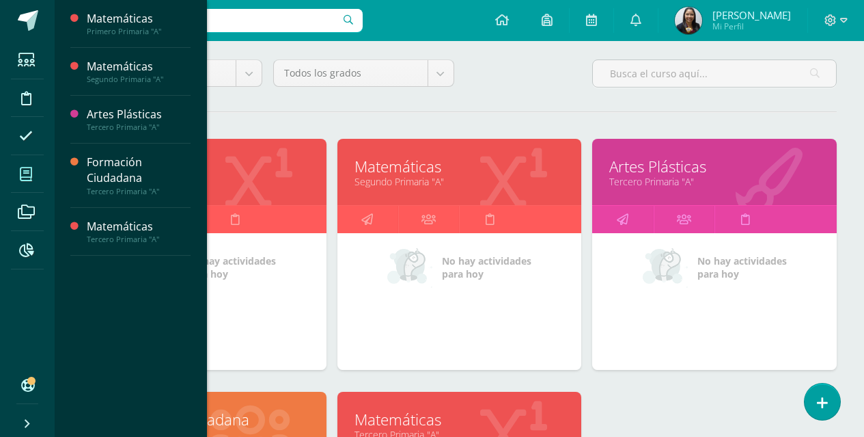
scroll to position [121, 0]
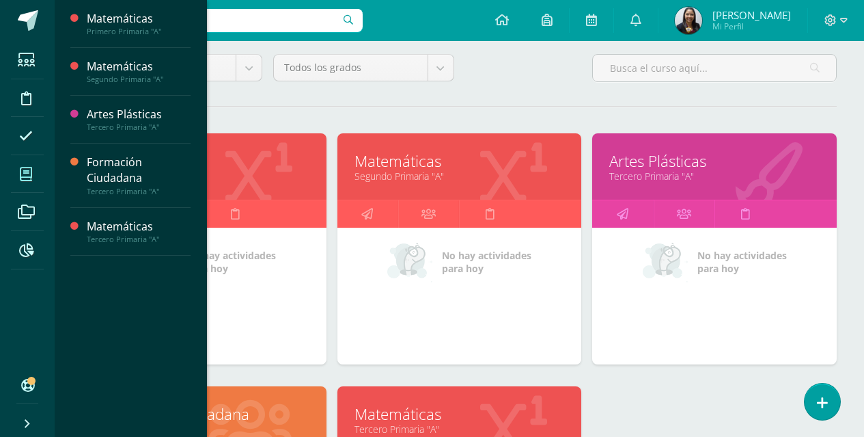
click at [263, 412] on link "Formación Ciudadana" at bounding box center [204, 413] width 210 height 21
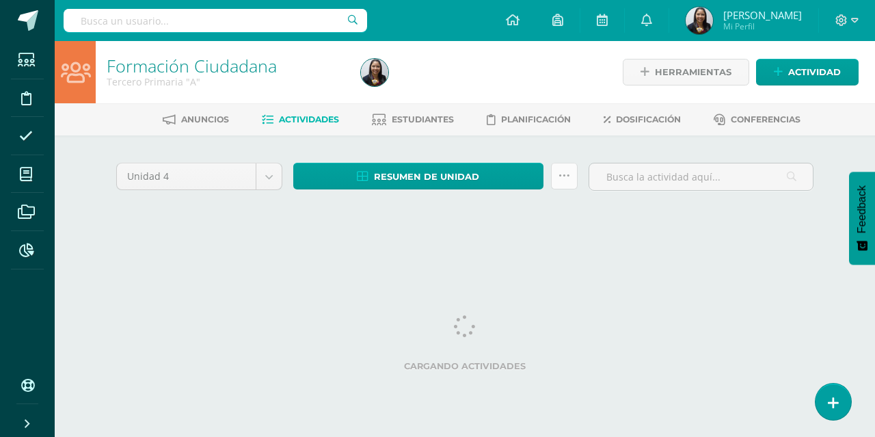
click at [564, 181] on link at bounding box center [564, 176] width 27 height 27
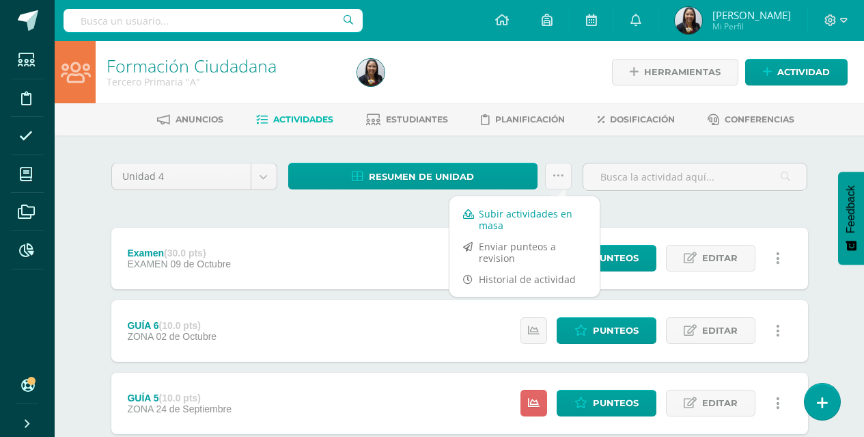
click at [515, 217] on link "Subir actividades en masa" at bounding box center [525, 219] width 150 height 33
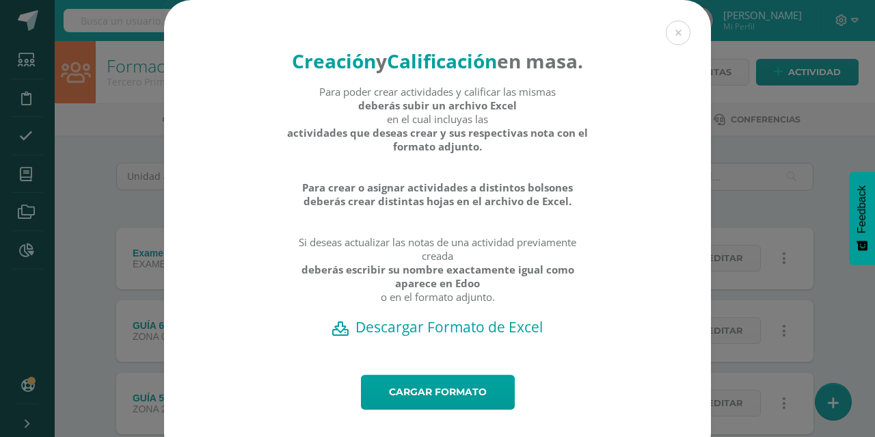
click at [457, 336] on h2 "Descargar Formato de Excel" at bounding box center [437, 326] width 499 height 19
click at [673, 34] on button at bounding box center [678, 32] width 25 height 25
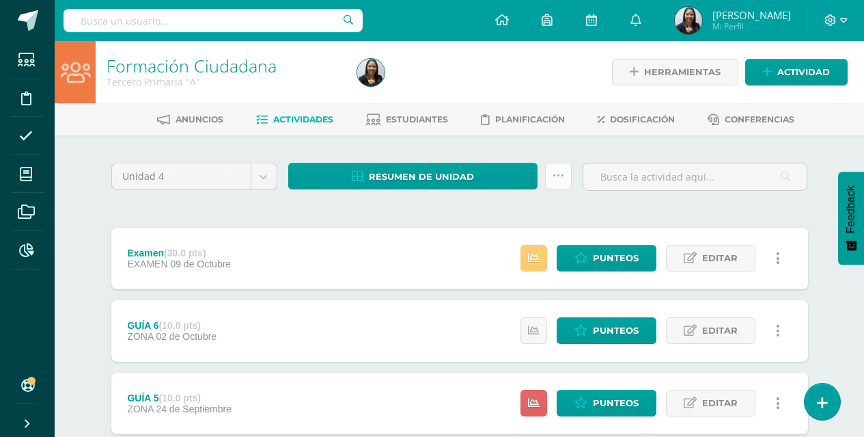
click at [550, 171] on link at bounding box center [558, 176] width 27 height 27
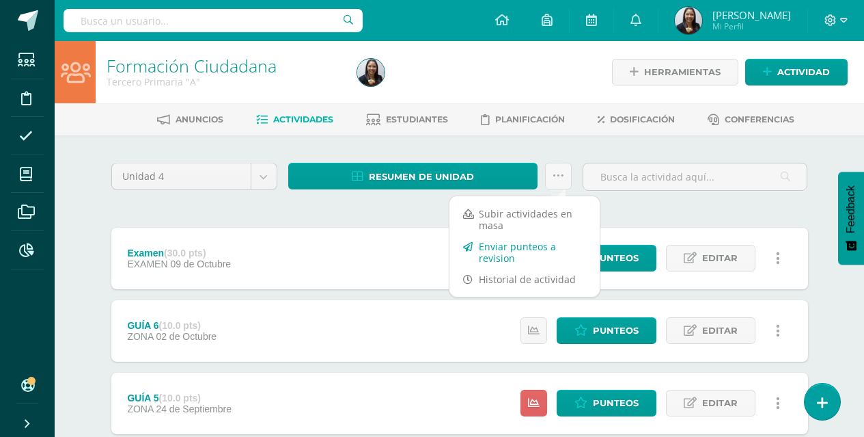
click at [530, 241] on link "Enviar punteos a revision" at bounding box center [525, 252] width 150 height 33
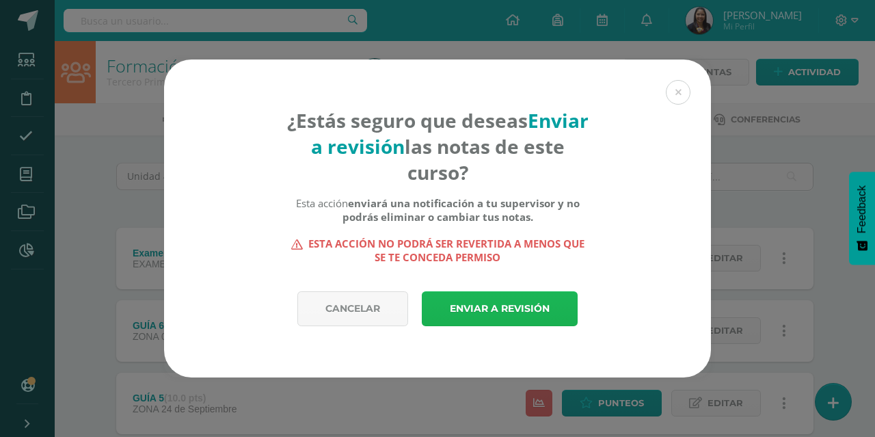
click at [517, 318] on link "Enviar a revisión" at bounding box center [500, 308] width 156 height 35
click at [501, 309] on link "Enviar a revisión" at bounding box center [500, 308] width 156 height 35
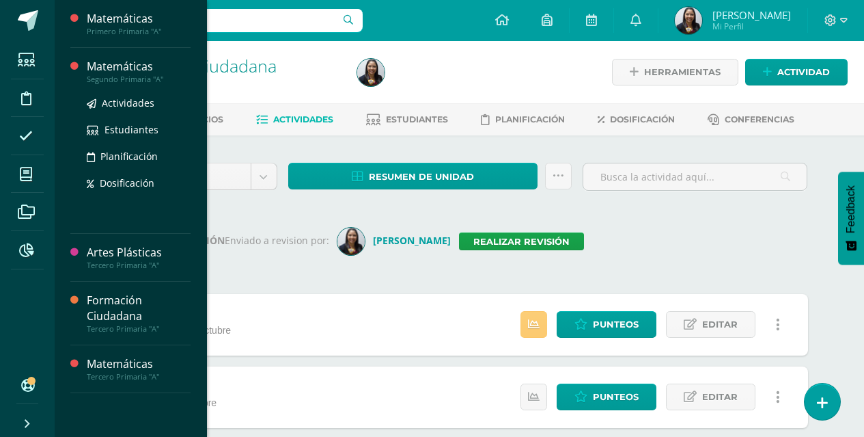
click at [141, 69] on div "Matemáticas" at bounding box center [139, 67] width 104 height 16
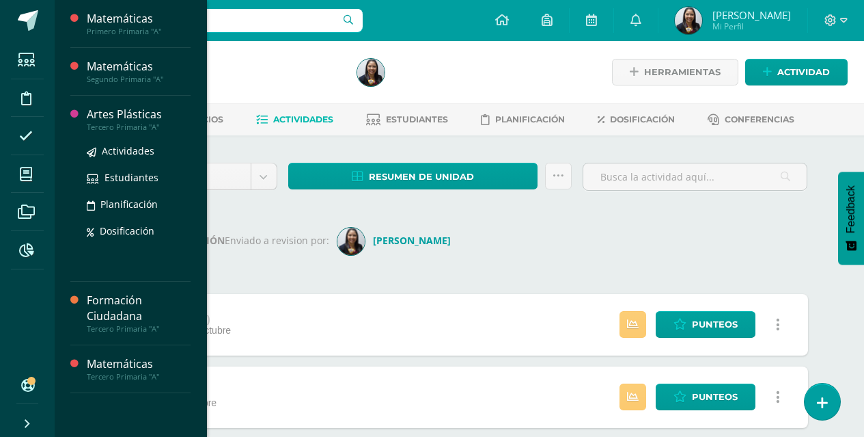
click at [131, 122] on div "Tercero Primaria "A"" at bounding box center [139, 127] width 104 height 10
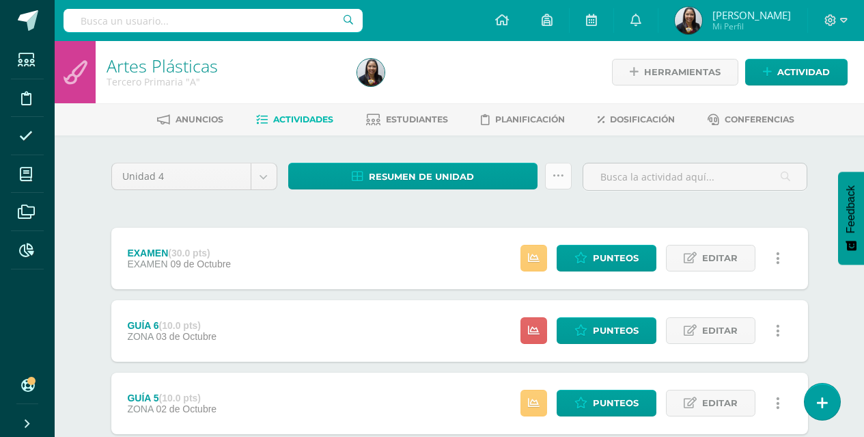
click at [551, 181] on link at bounding box center [558, 176] width 27 height 27
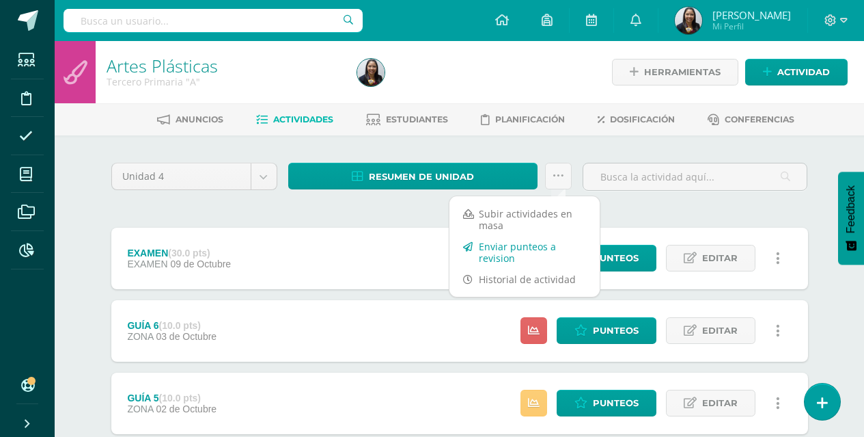
click at [523, 249] on link "Enviar punteos a revision" at bounding box center [525, 252] width 150 height 33
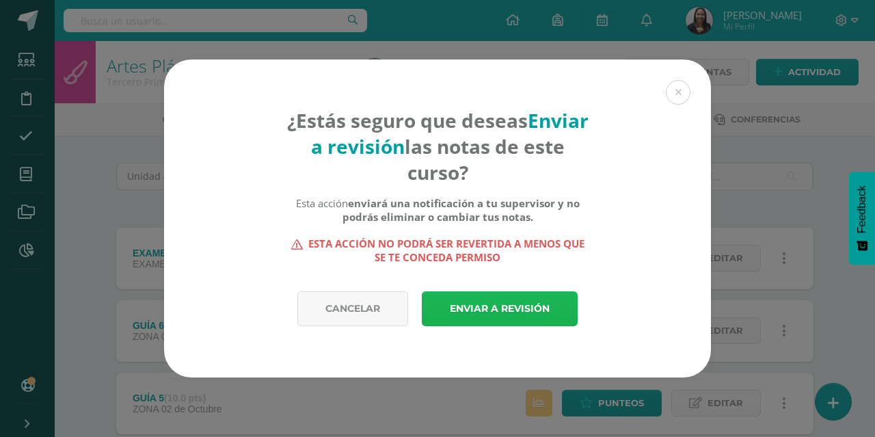
click at [527, 307] on link "Enviar a revisión" at bounding box center [500, 308] width 156 height 35
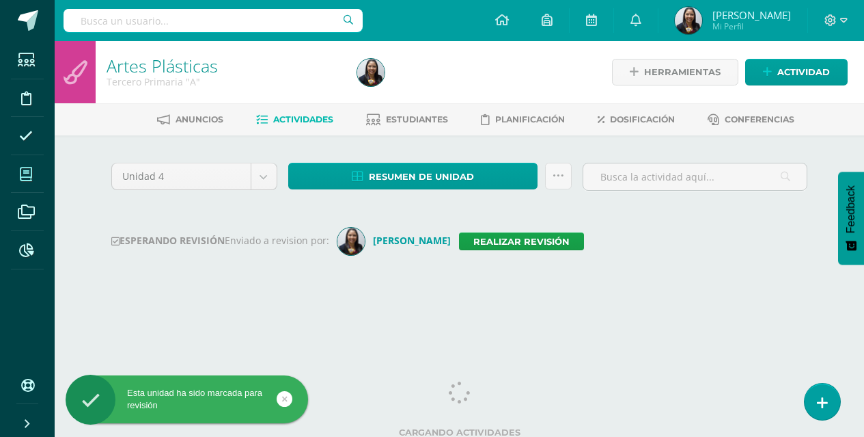
click at [24, 186] on span at bounding box center [26, 174] width 31 height 31
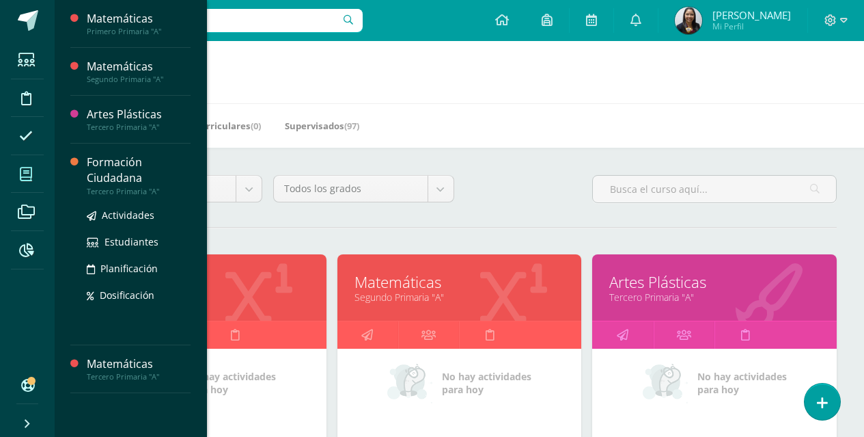
click at [126, 176] on div "Formación Ciudadana" at bounding box center [139, 169] width 104 height 31
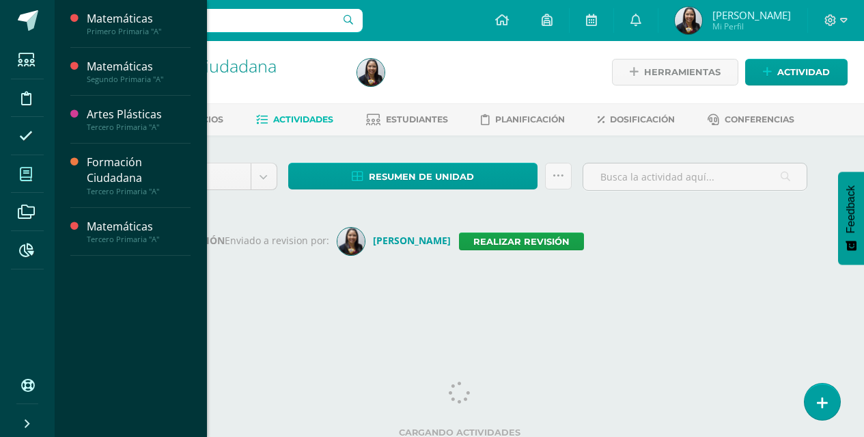
click at [24, 175] on icon at bounding box center [26, 174] width 12 height 14
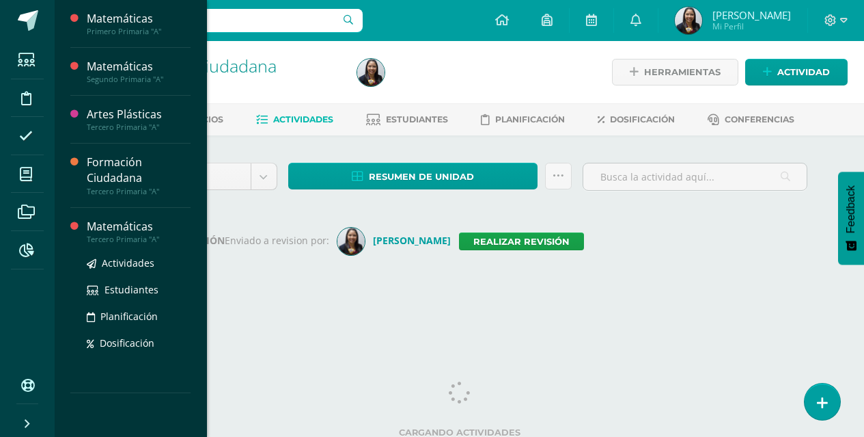
click at [118, 222] on div "Matemáticas" at bounding box center [139, 227] width 104 height 16
